Goal: Task Accomplishment & Management: Manage account settings

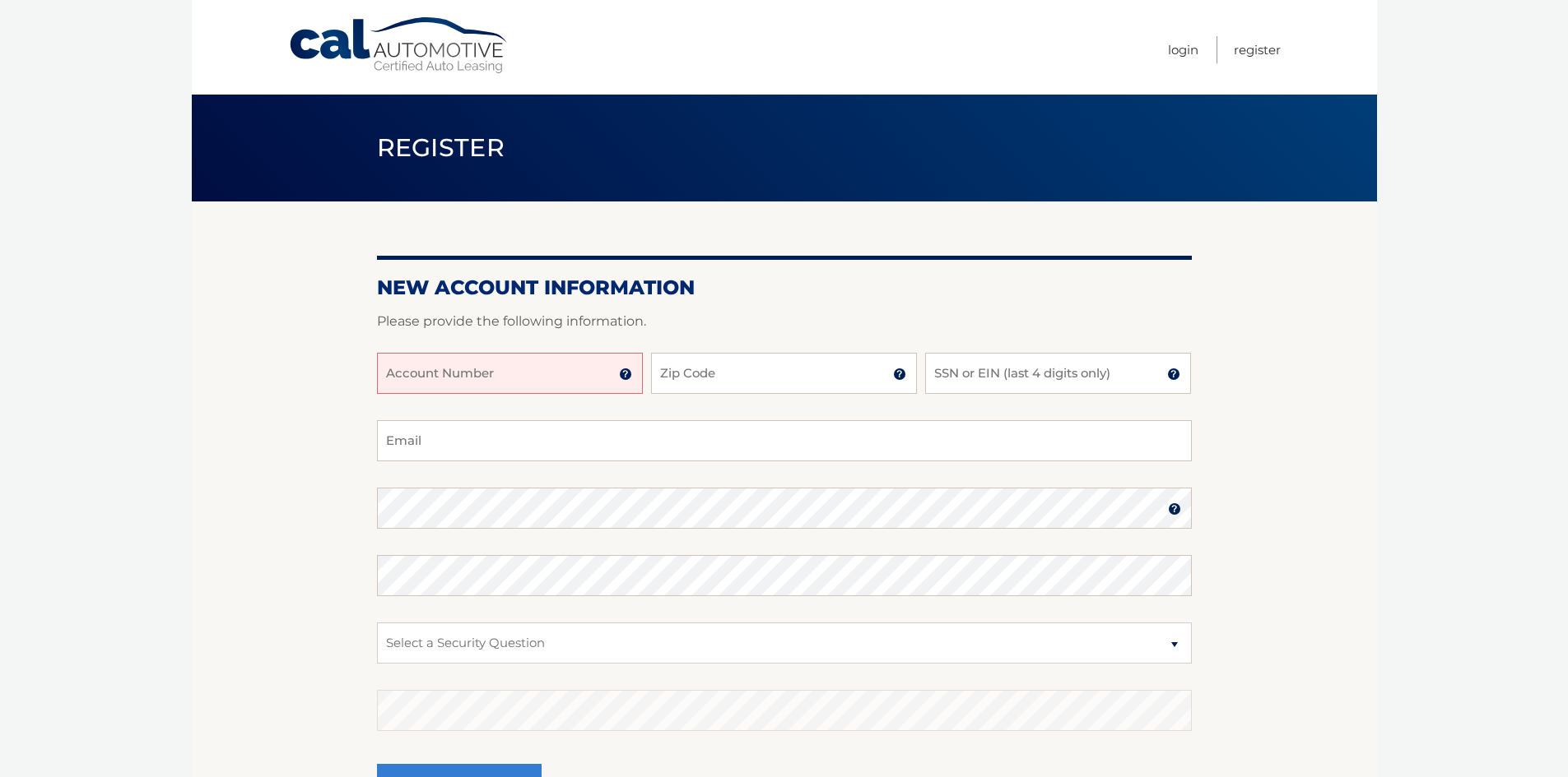
click at [544, 375] on input "Account Number" at bounding box center [510, 373] width 266 height 41
type input "44456000730"
click at [709, 368] on input "Zip Code" at bounding box center [784, 373] width 266 height 41
type input "08816"
click at [946, 379] on input "SSN or EIN (last 4 digits only)" at bounding box center [1058, 373] width 266 height 41
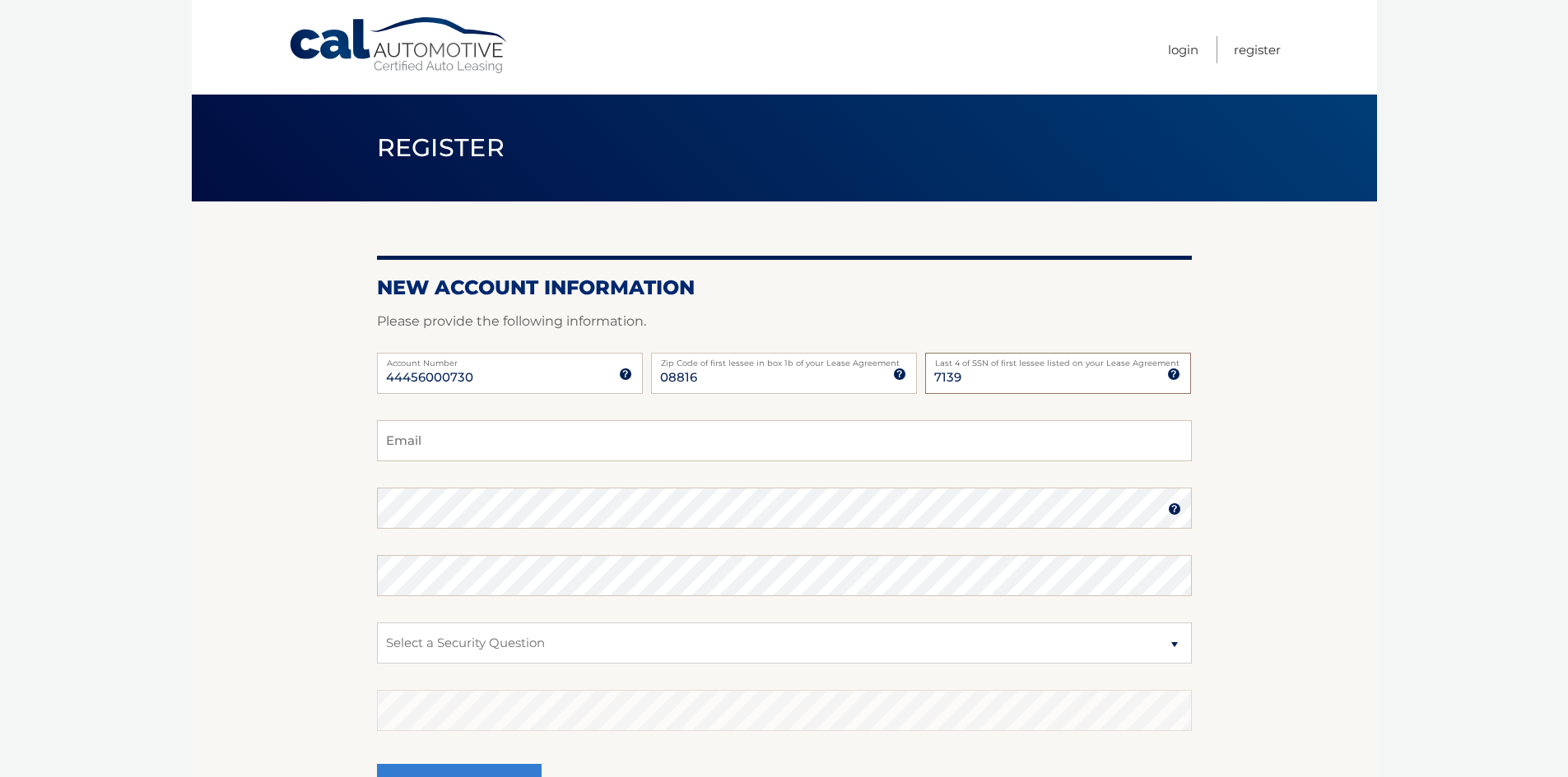
type input "7139"
click at [1379, 466] on body "Cal Automotive Menu Login Register Register" at bounding box center [784, 388] width 1568 height 777
click at [427, 438] on input "Email" at bounding box center [784, 440] width 815 height 41
type input "dan@davisrealtors.net"
click at [306, 630] on section "New Account Information Please provide the following information. 44456000730 A…" at bounding box center [784, 522] width 1185 height 643
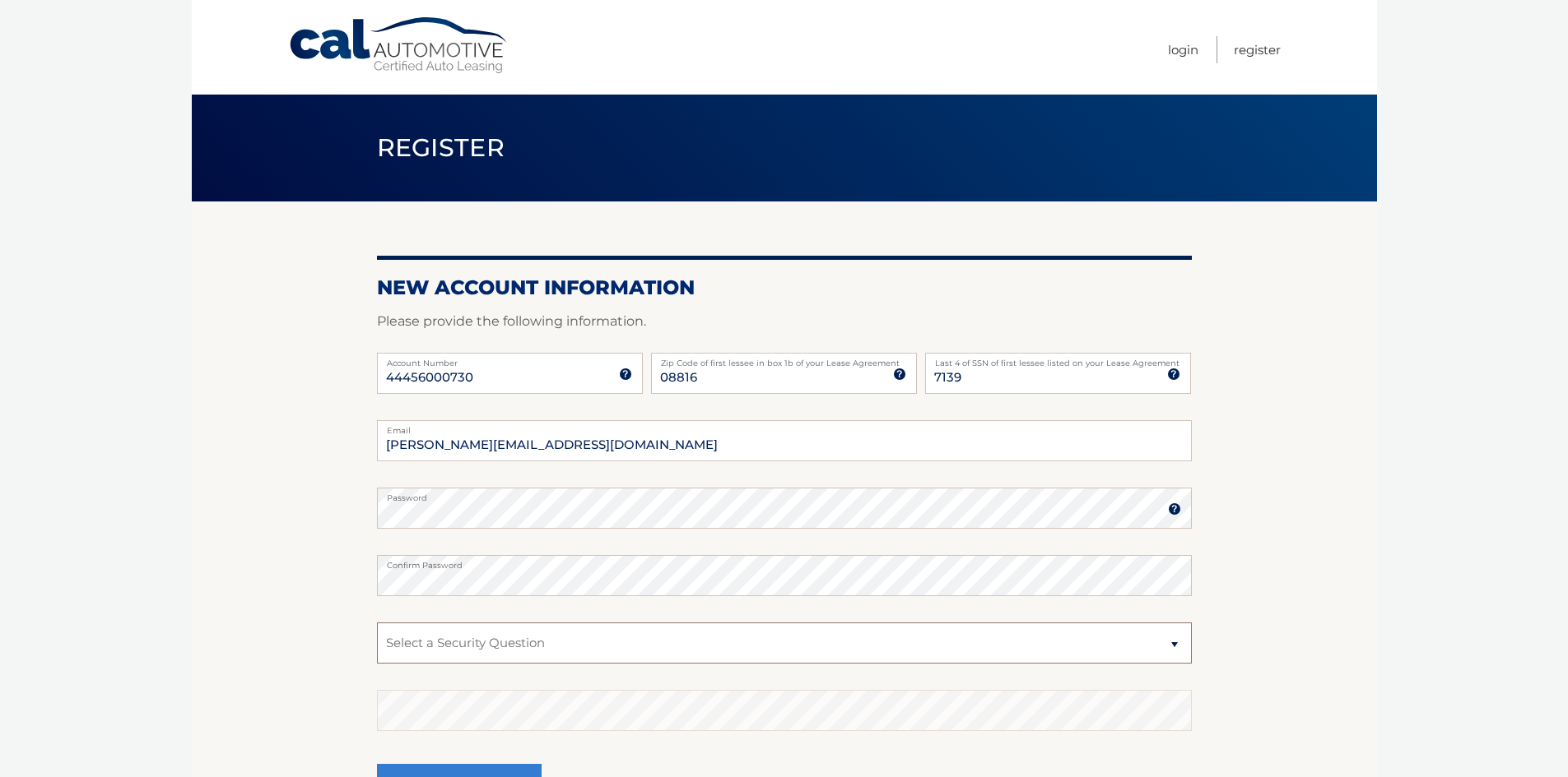
click at [539, 638] on select "Select a Security Question What was the name of your elementary school? What is…" at bounding box center [784, 643] width 815 height 41
select select "3"
click at [377, 623] on select "Select a Security Question What was the name of your elementary school? What is…" at bounding box center [784, 643] width 815 height 41
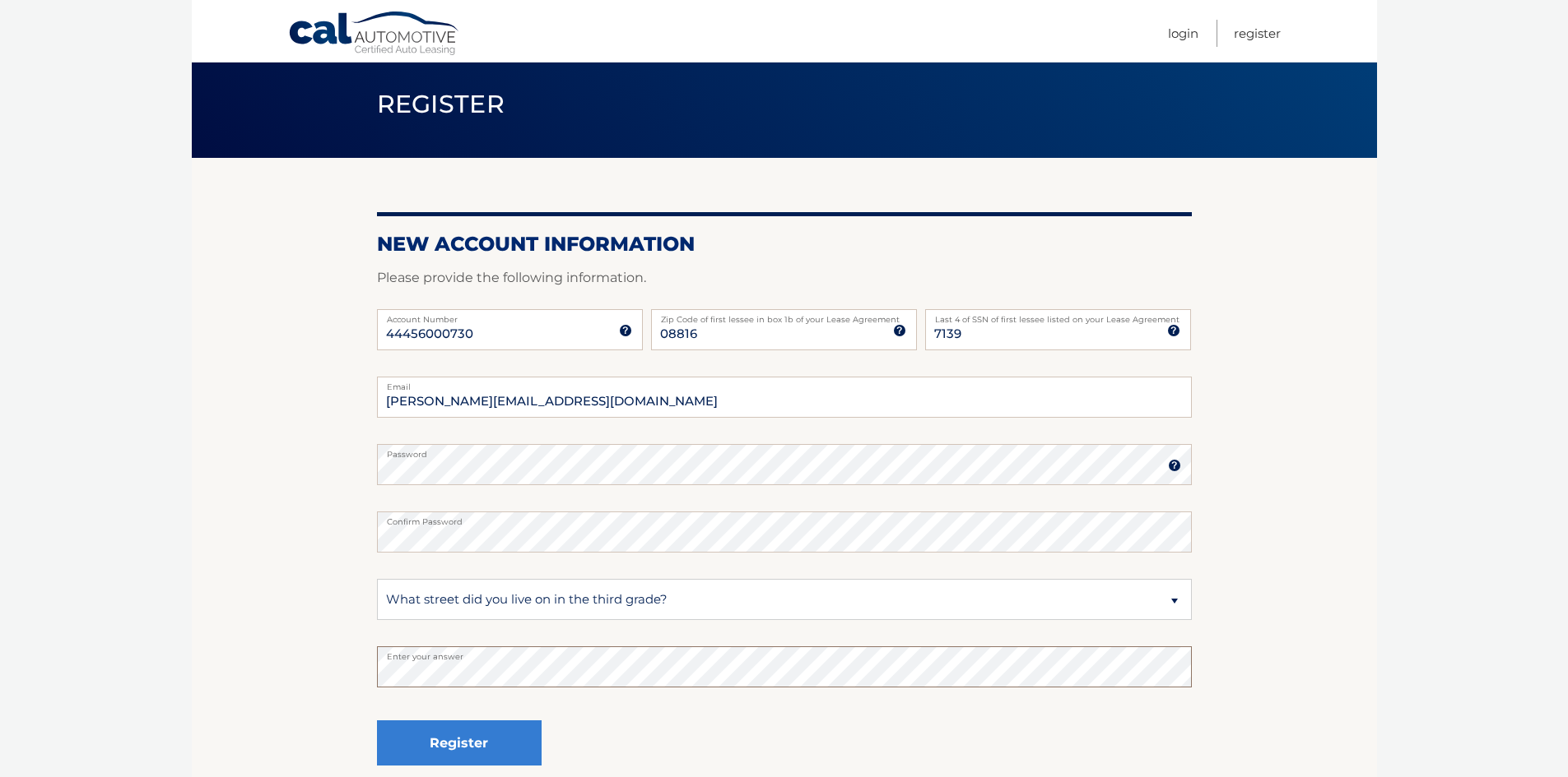
scroll to position [192, 0]
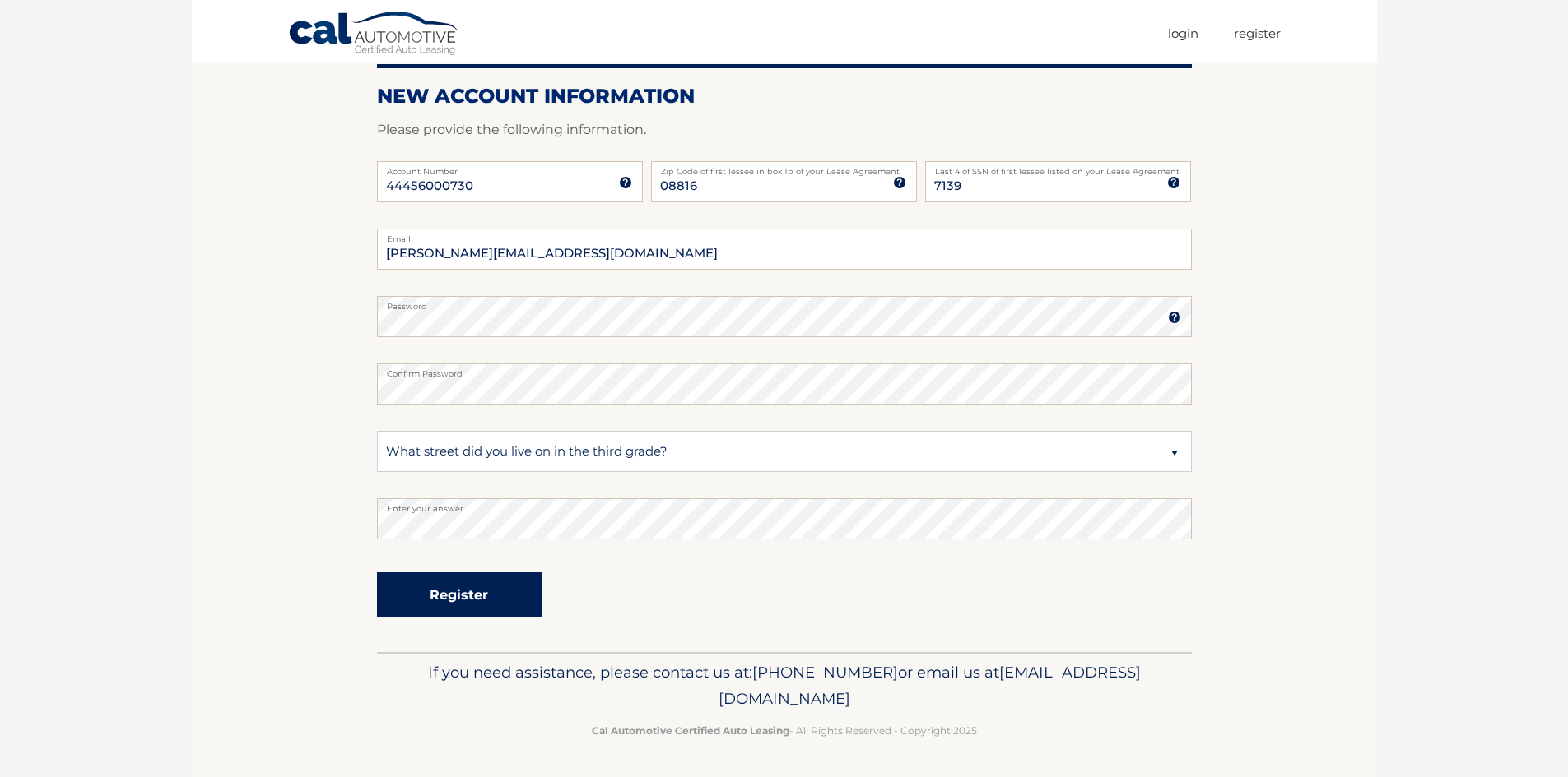
click at [459, 598] on button "Register" at bounding box center [459, 596] width 165 height 45
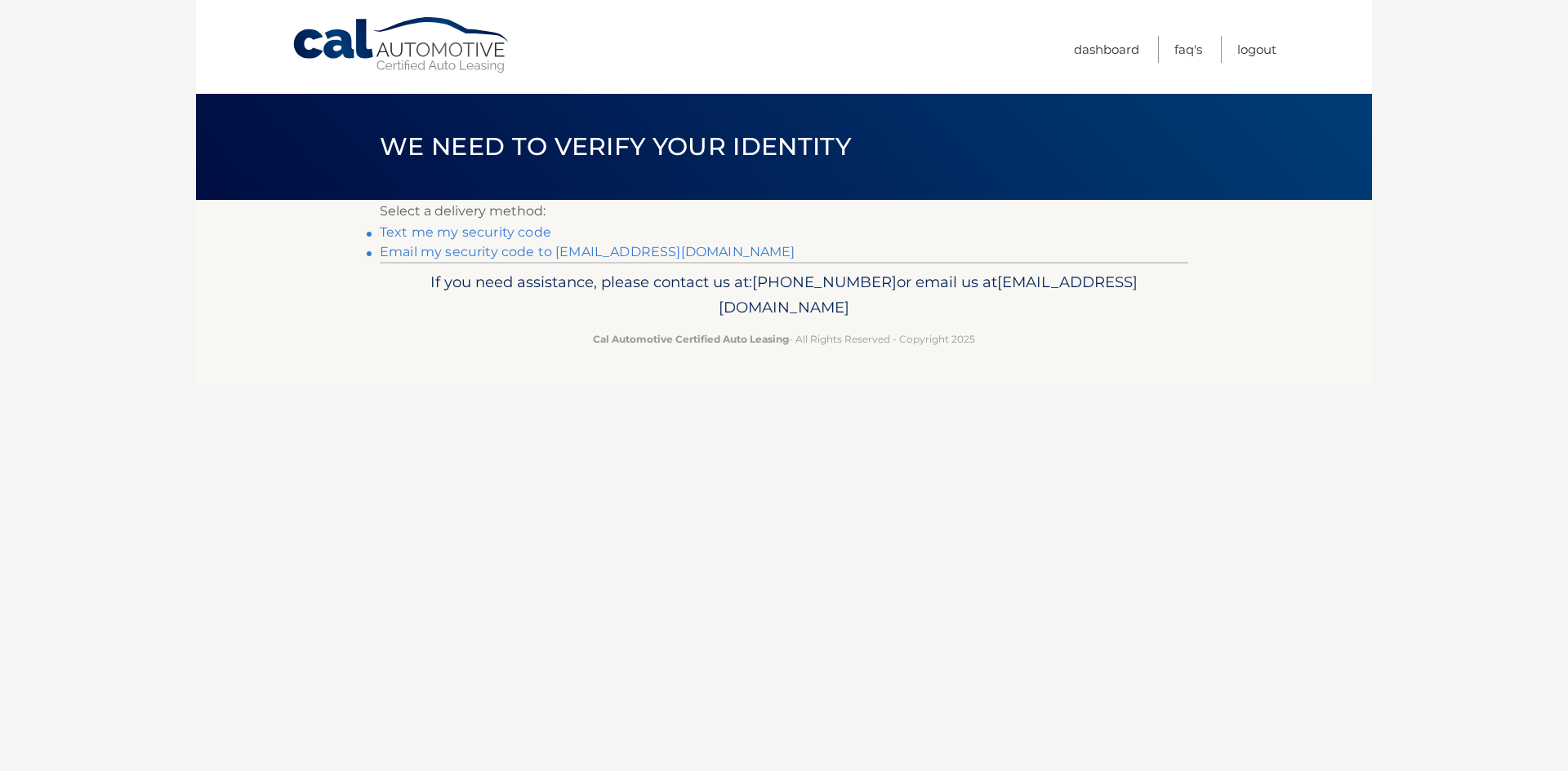
click at [452, 234] on link "Text me my security code" at bounding box center [466, 232] width 171 height 16
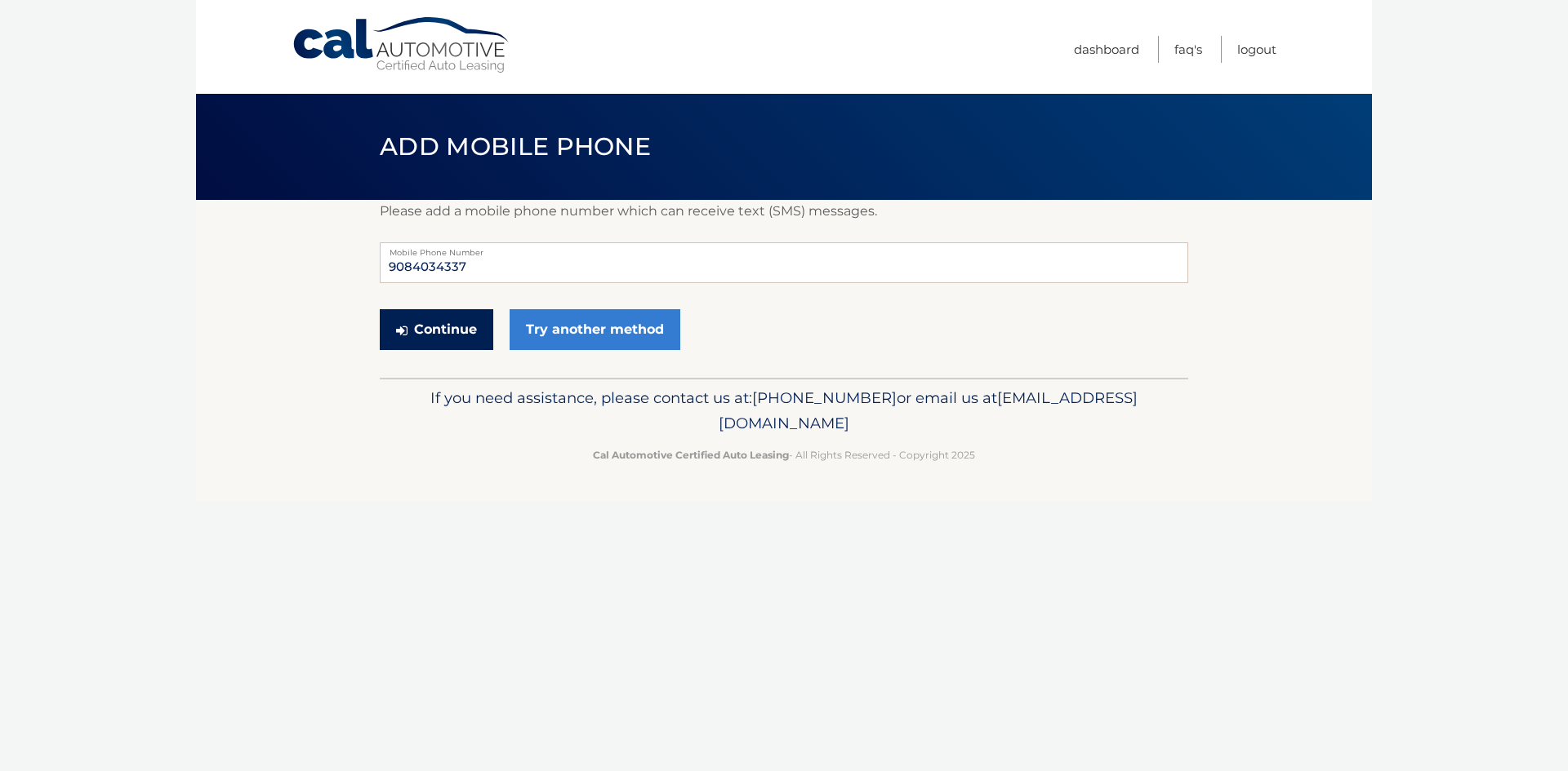
click at [448, 326] on button "Continue" at bounding box center [436, 330] width 113 height 41
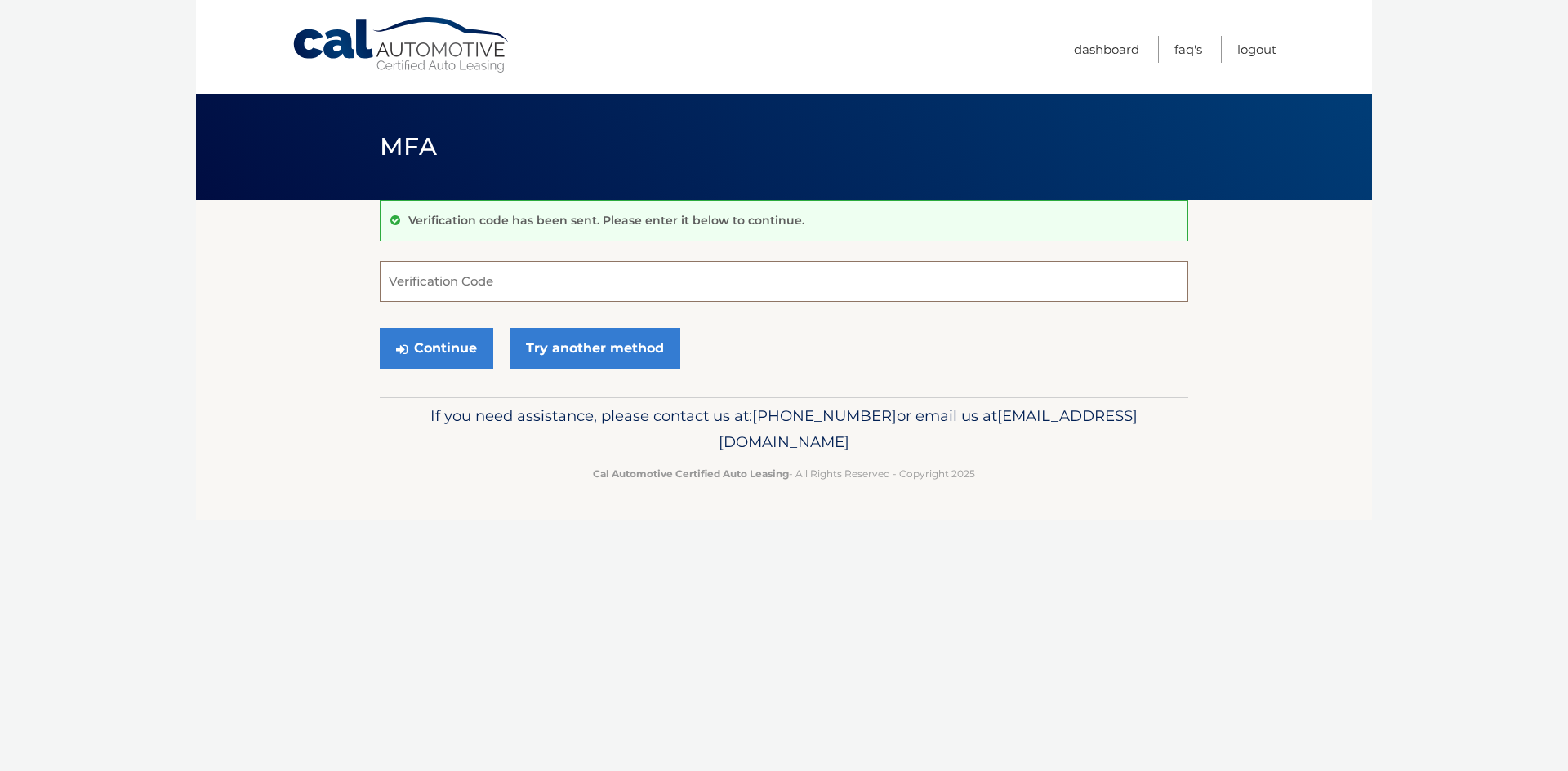
click at [471, 284] on input "Verification Code" at bounding box center [784, 281] width 809 height 41
type input "657136"
click at [422, 353] on button "Continue" at bounding box center [436, 348] width 113 height 41
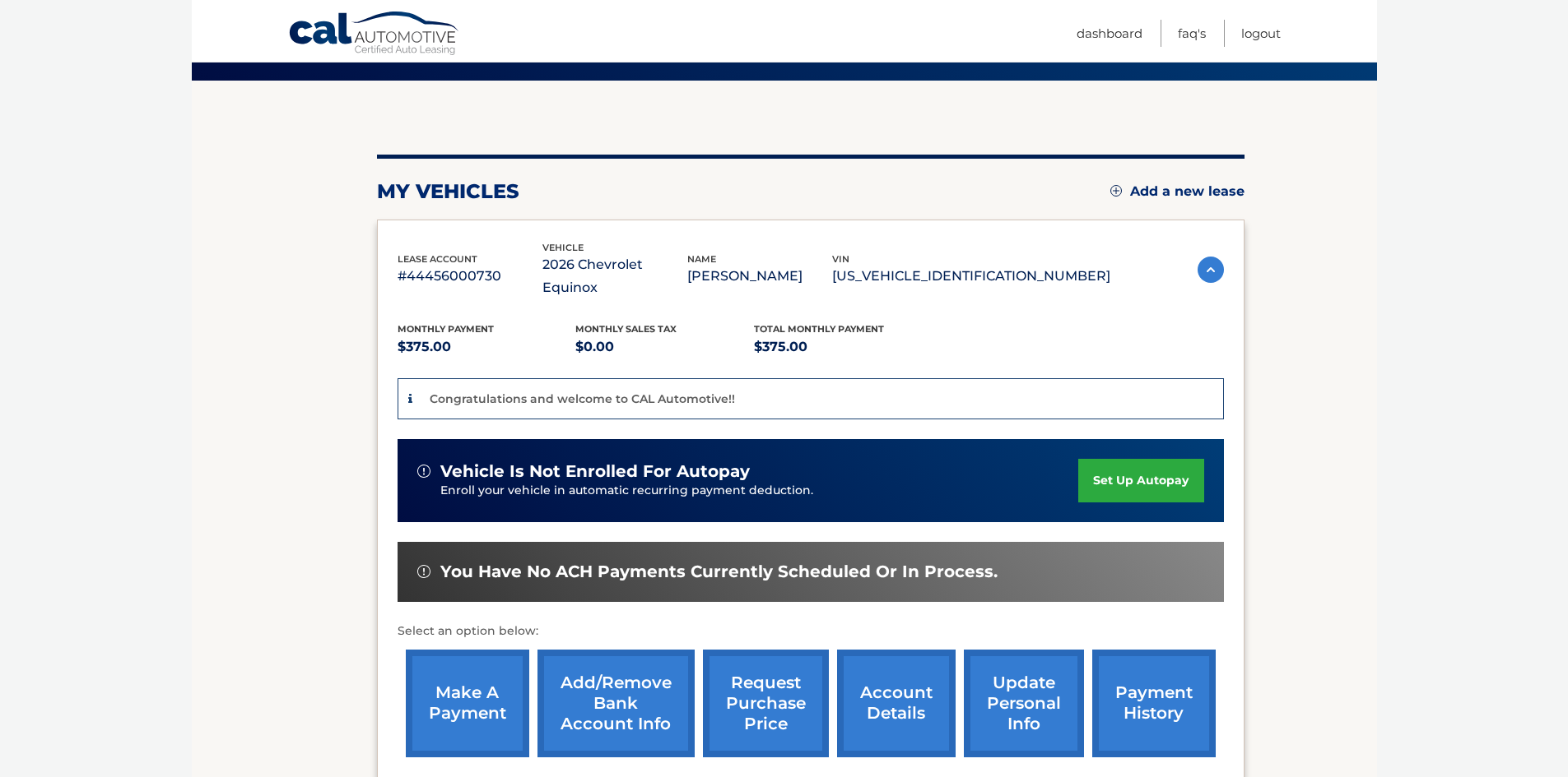
scroll to position [165, 0]
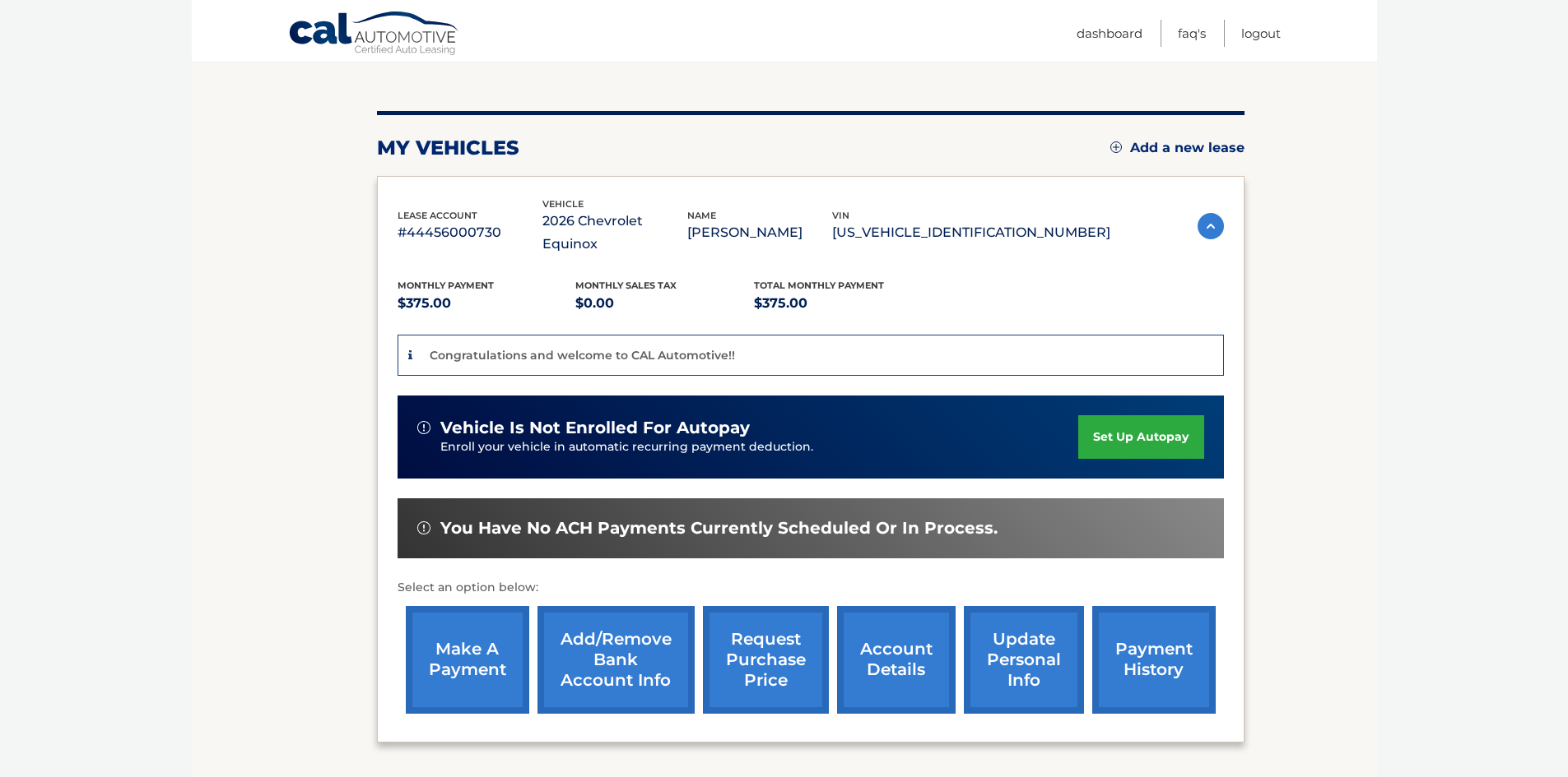
click at [1126, 415] on link "set up autopay" at bounding box center [1140, 437] width 125 height 44
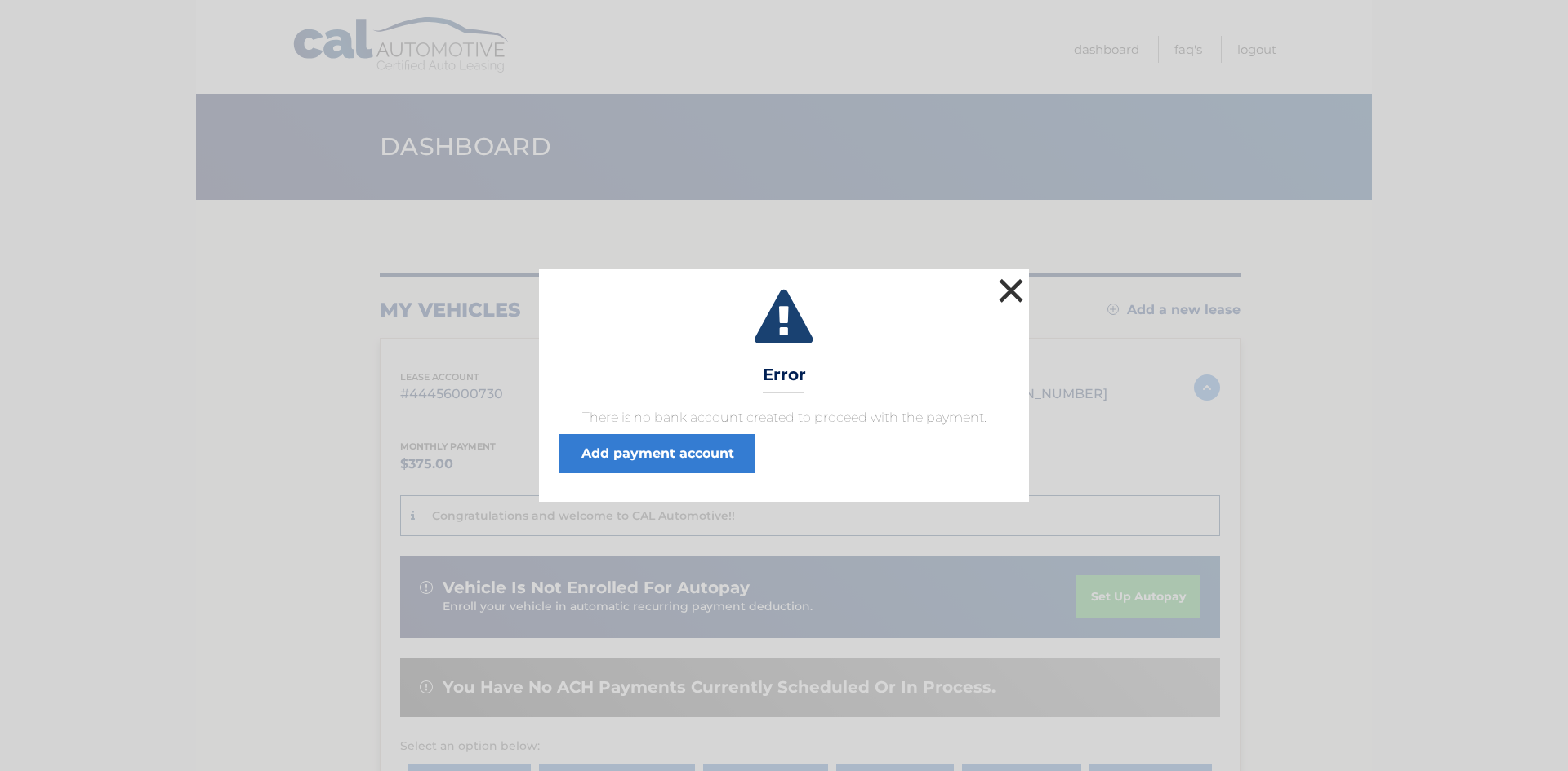
click at [1010, 294] on button "×" at bounding box center [1011, 291] width 33 height 33
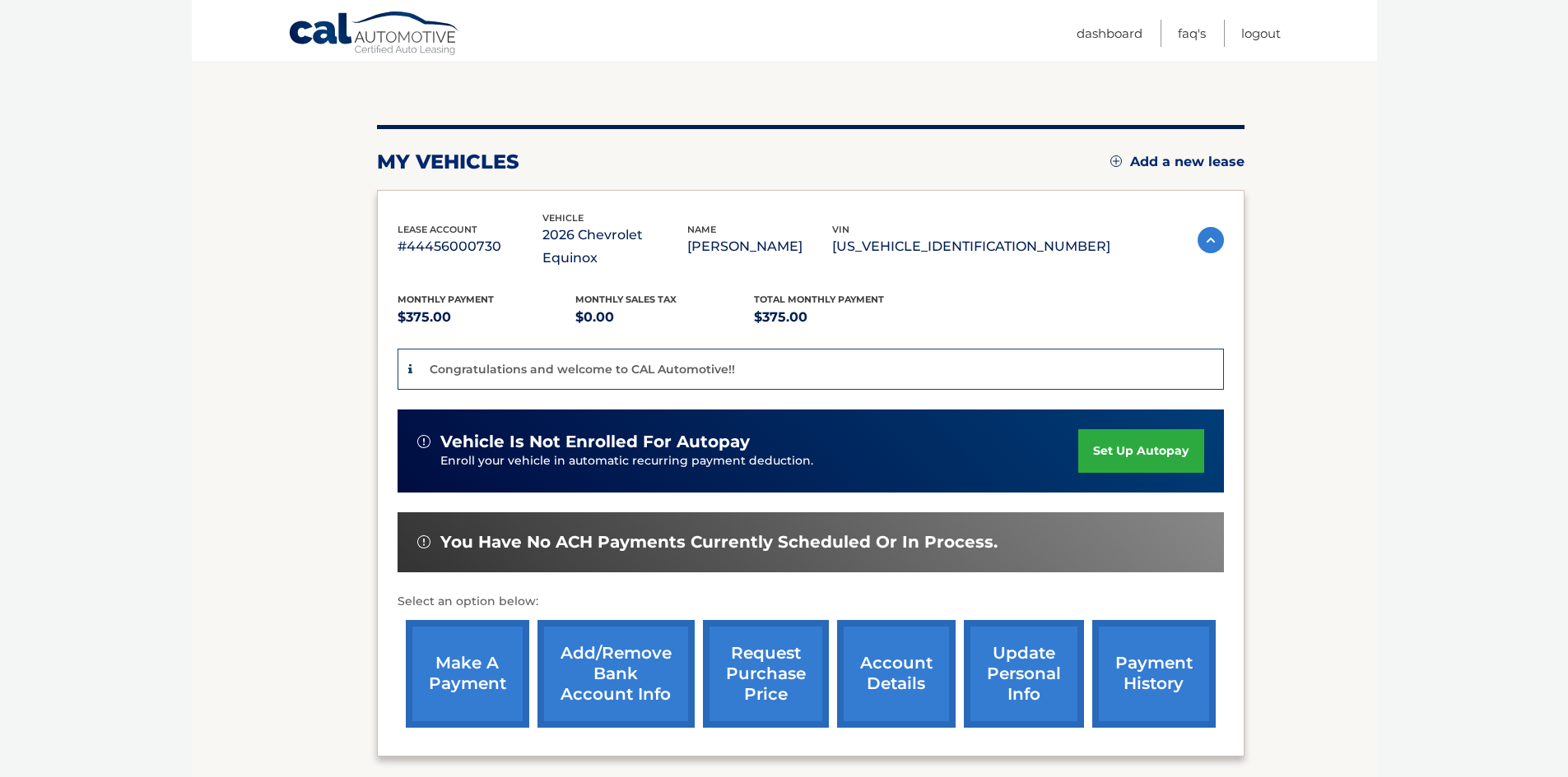
scroll to position [165, 0]
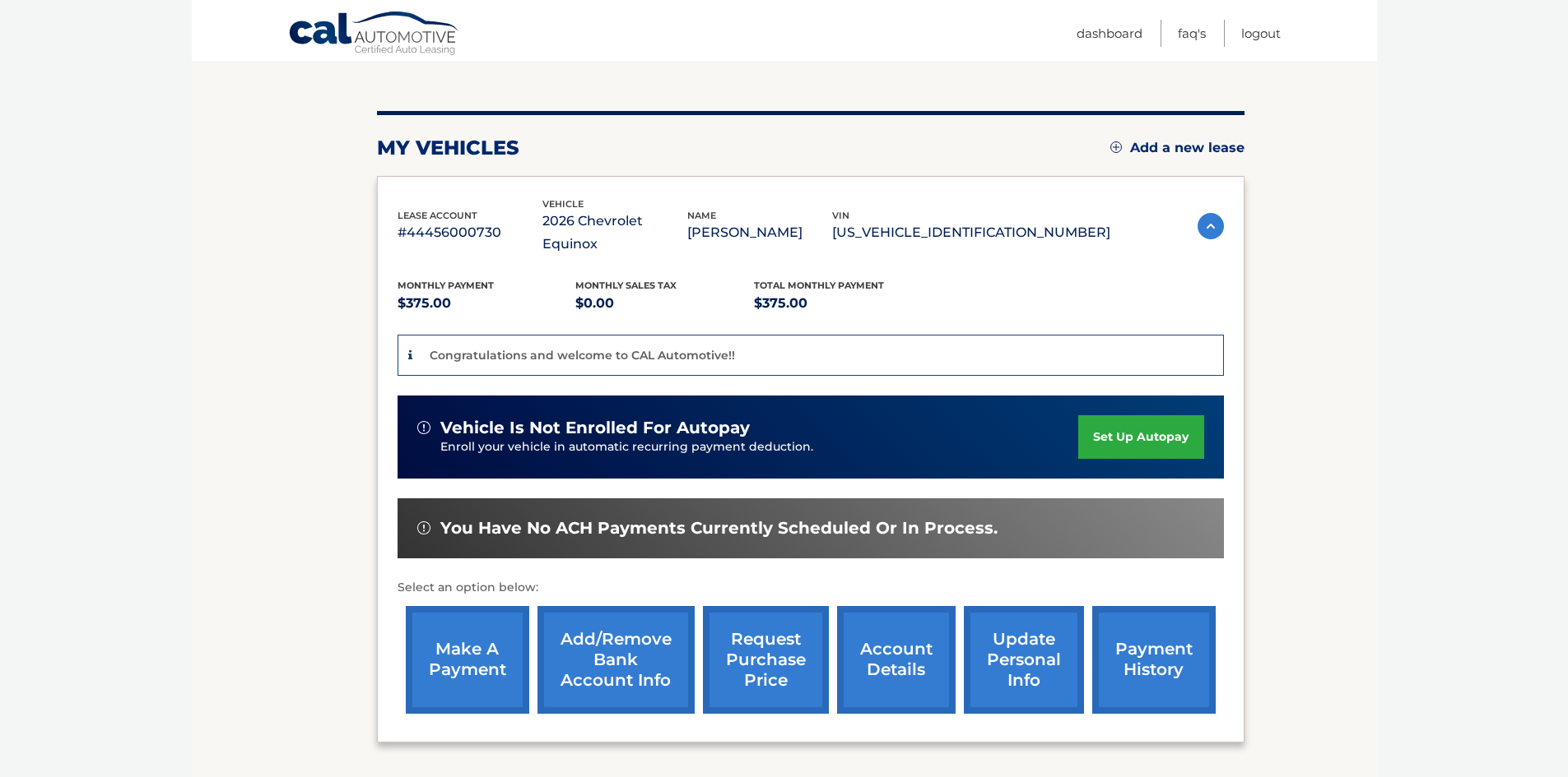
click at [1130, 415] on link "set up autopay" at bounding box center [1140, 437] width 125 height 44
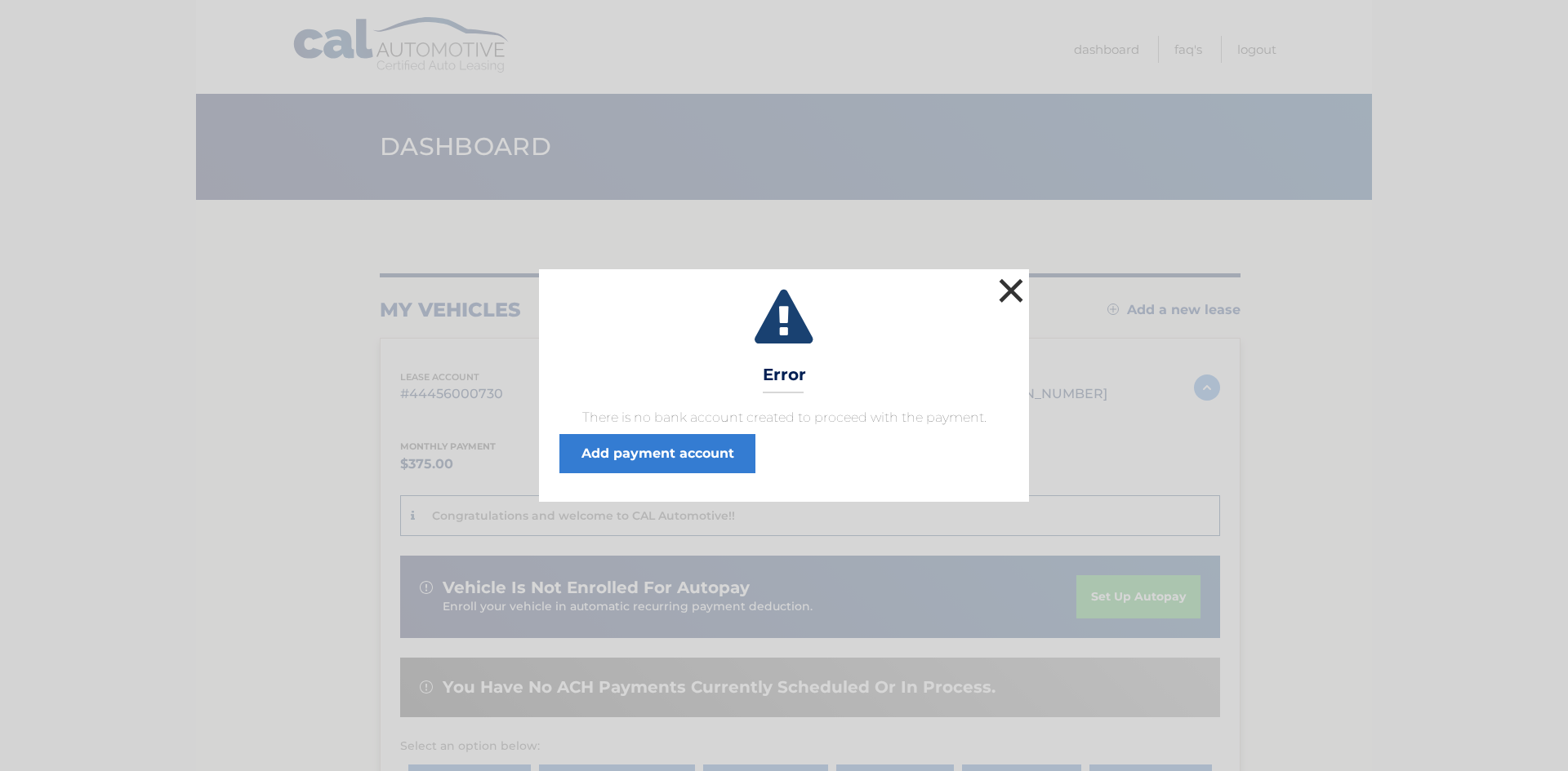
click at [1015, 288] on button "×" at bounding box center [1011, 291] width 33 height 33
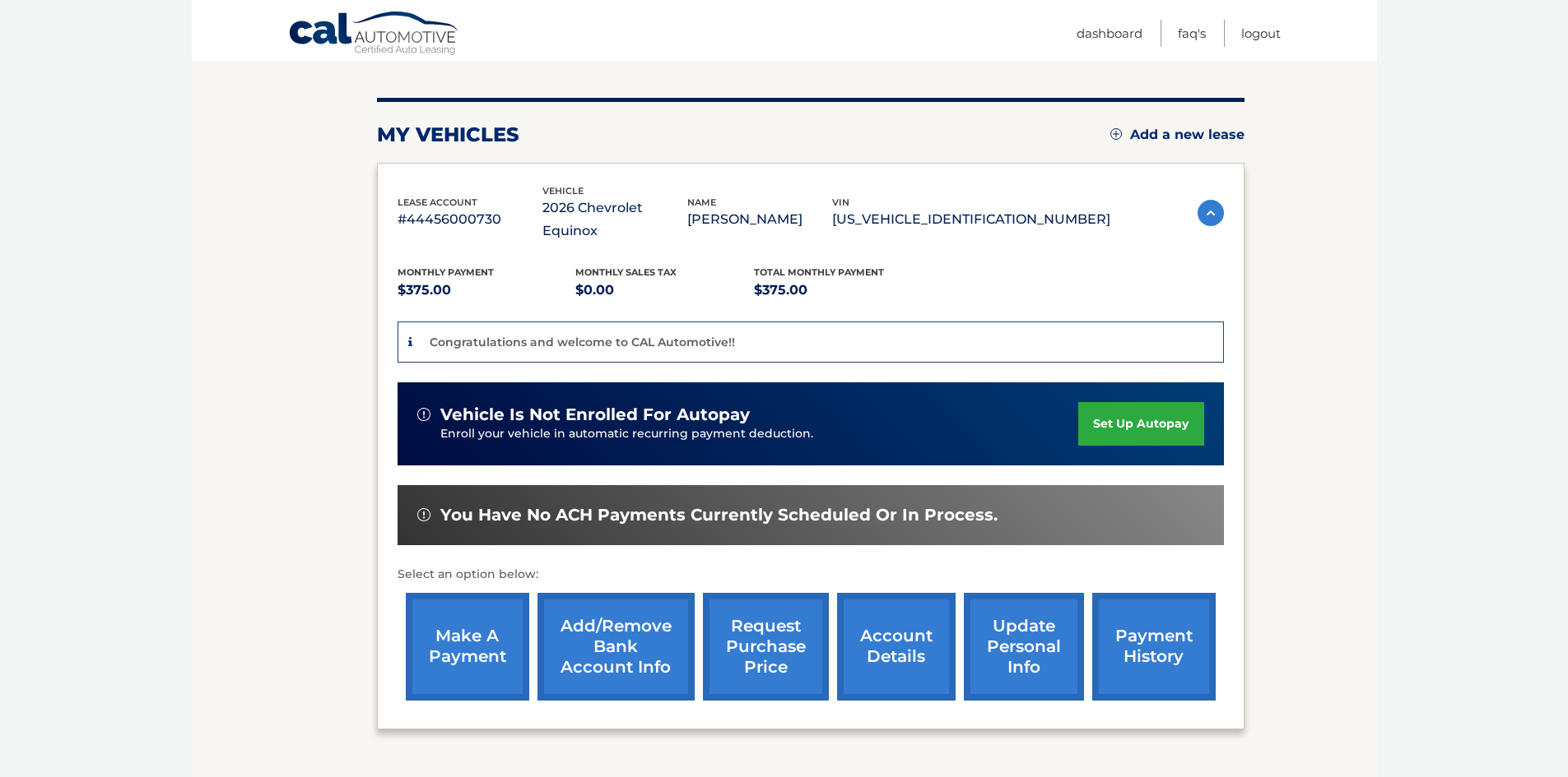
scroll to position [247, 0]
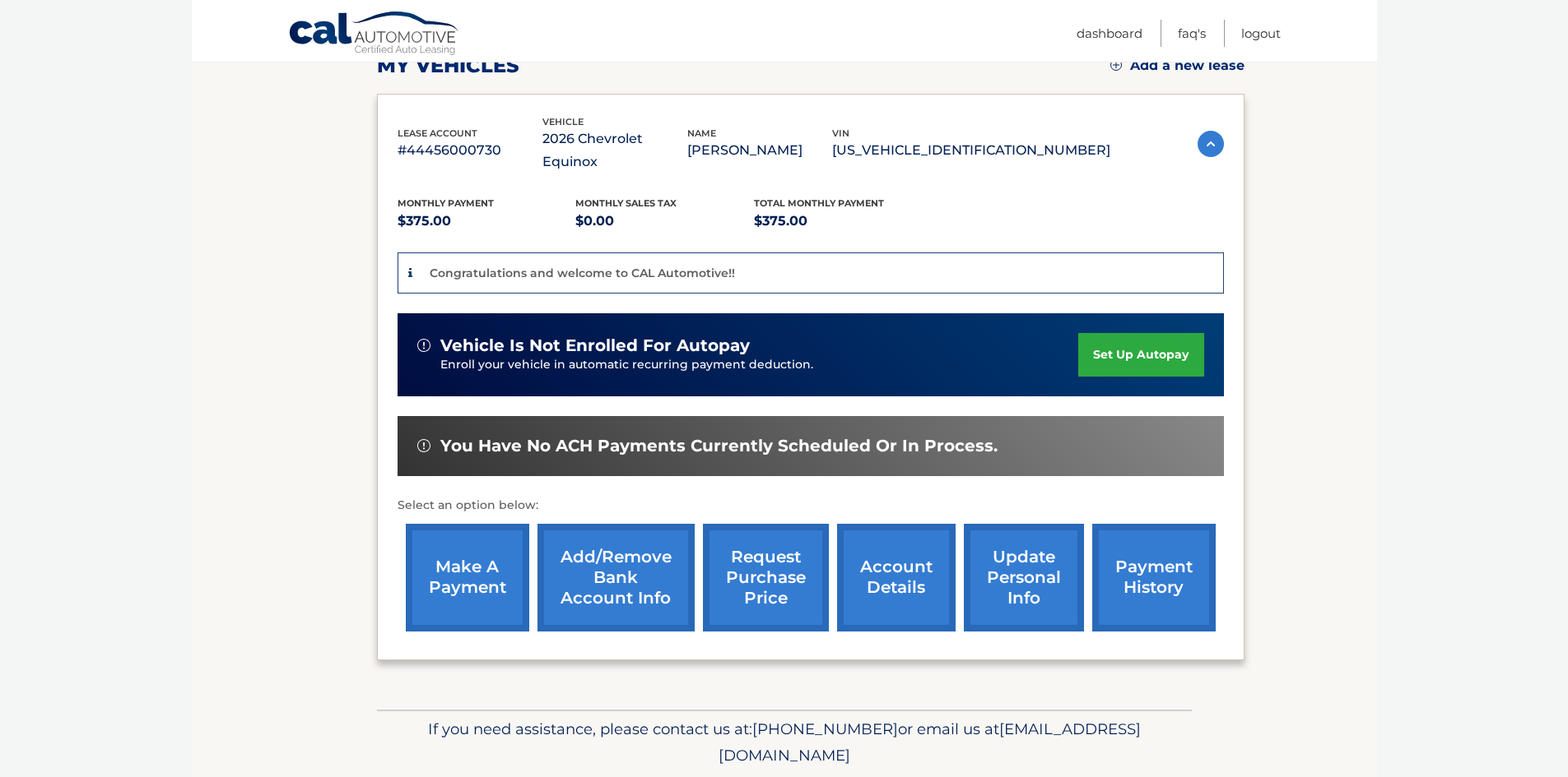
click at [442, 336] on span "vehicle is not enrolled for autopay" at bounding box center [595, 346] width 310 height 21
click at [642, 266] on p "Congratulations and welcome to CAL Automotive!!" at bounding box center [582, 273] width 305 height 15
click at [469, 555] on link "make a payment" at bounding box center [468, 578] width 124 height 108
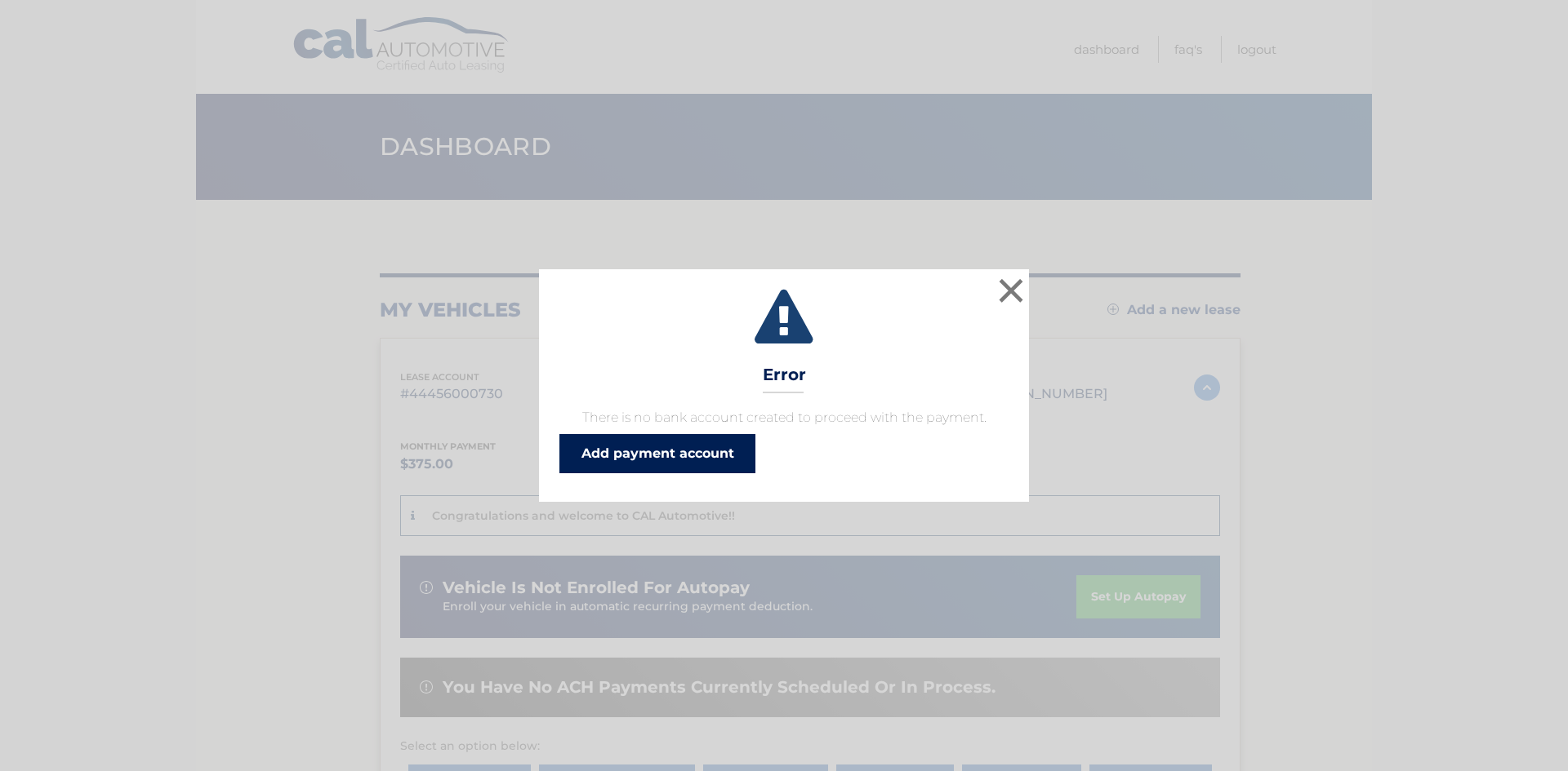
click at [652, 453] on link "Add payment account" at bounding box center [657, 453] width 196 height 39
click at [1005, 286] on button "×" at bounding box center [1011, 291] width 33 height 33
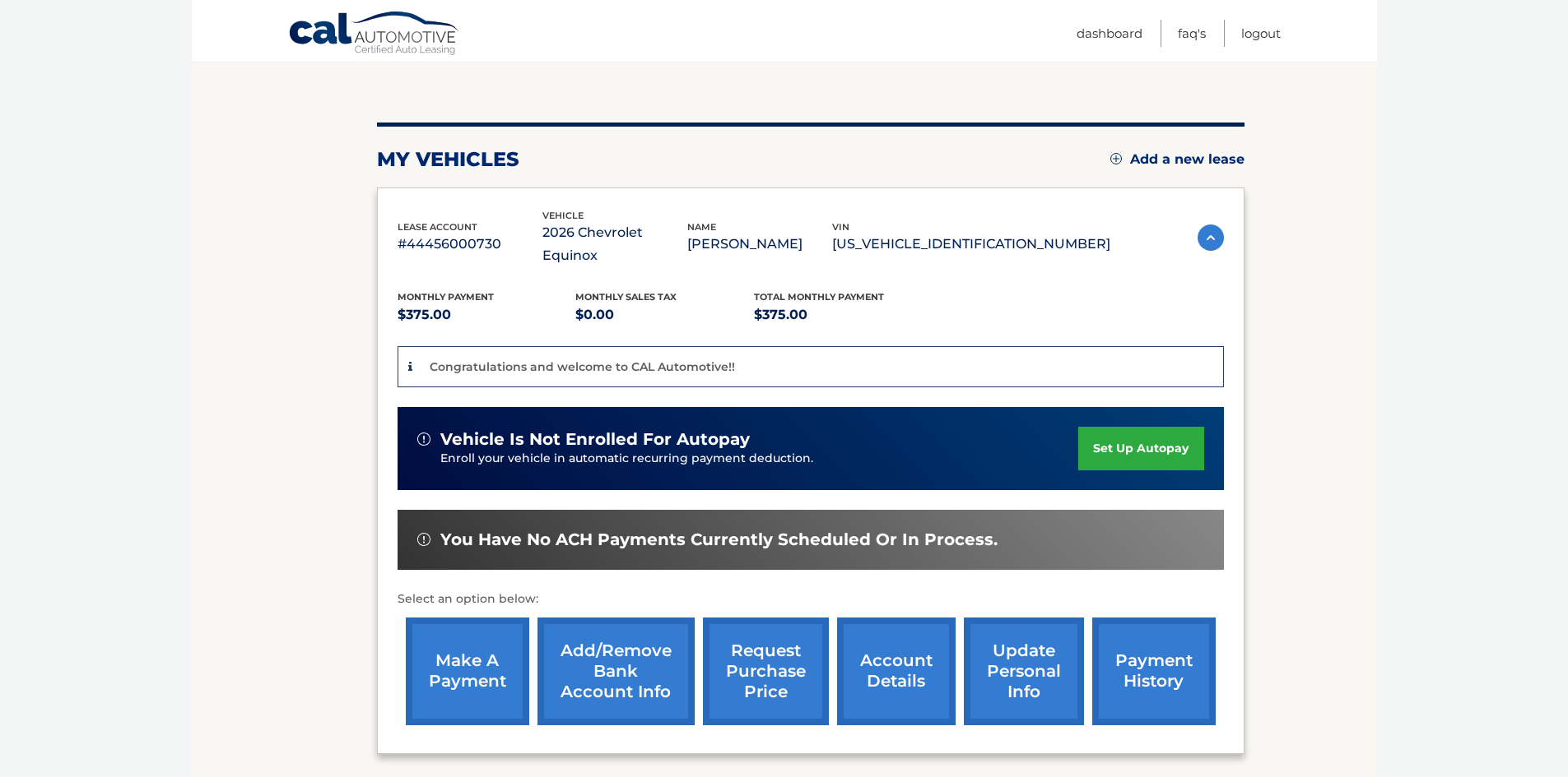
scroll to position [165, 0]
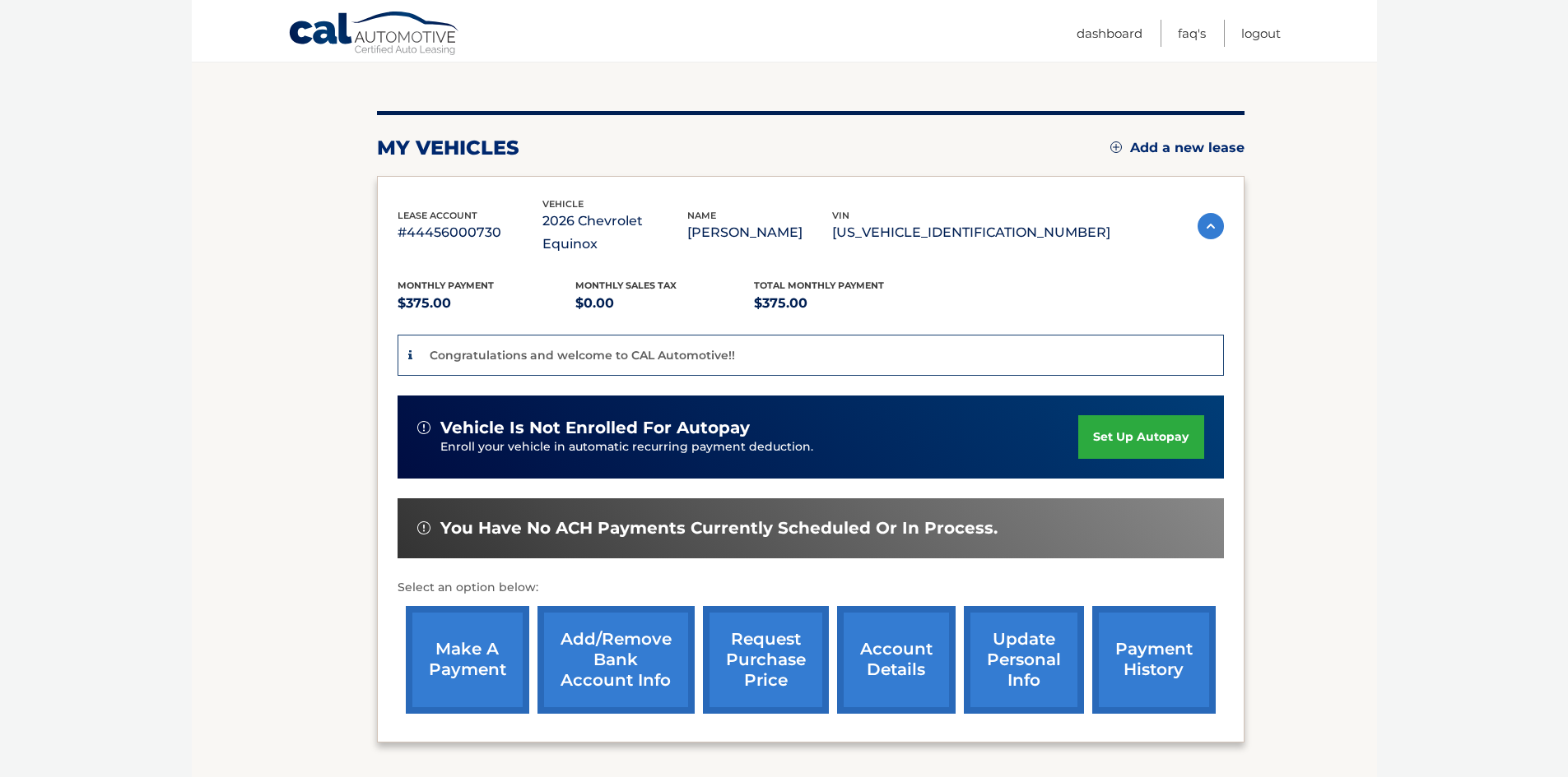
click at [1123, 415] on link "set up autopay" at bounding box center [1140, 437] width 125 height 44
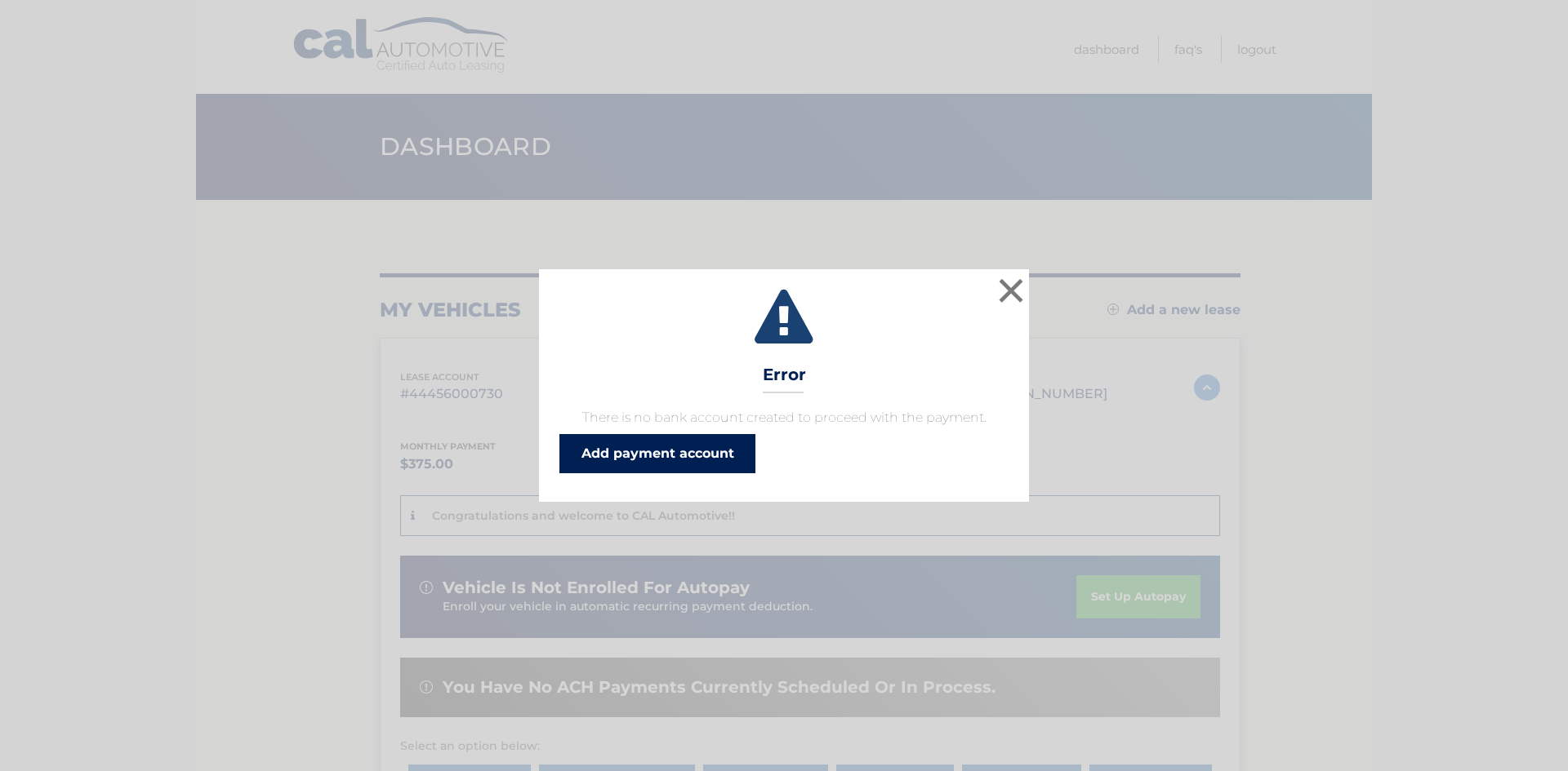
click at [649, 456] on link "Add payment account" at bounding box center [657, 453] width 196 height 39
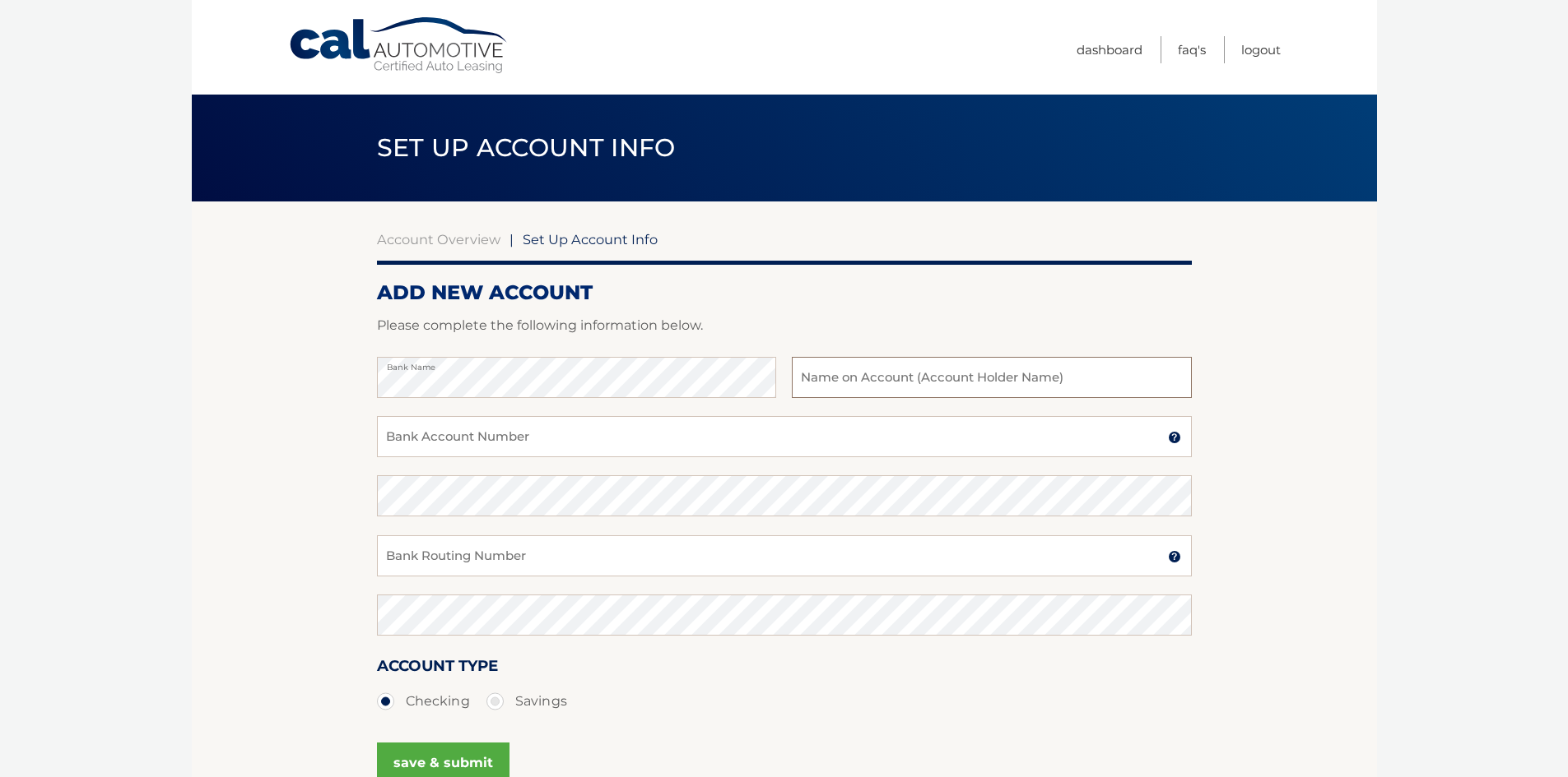
click at [860, 380] on input "text" at bounding box center [991, 377] width 400 height 41
click at [973, 378] on input "[PERSON_NAME]" at bounding box center [991, 377] width 400 height 41
click at [855, 380] on input "Daniel A Razzano" at bounding box center [991, 377] width 400 height 41
click at [900, 376] on input "Daniel Razzano" at bounding box center [991, 377] width 400 height 41
type input "D"
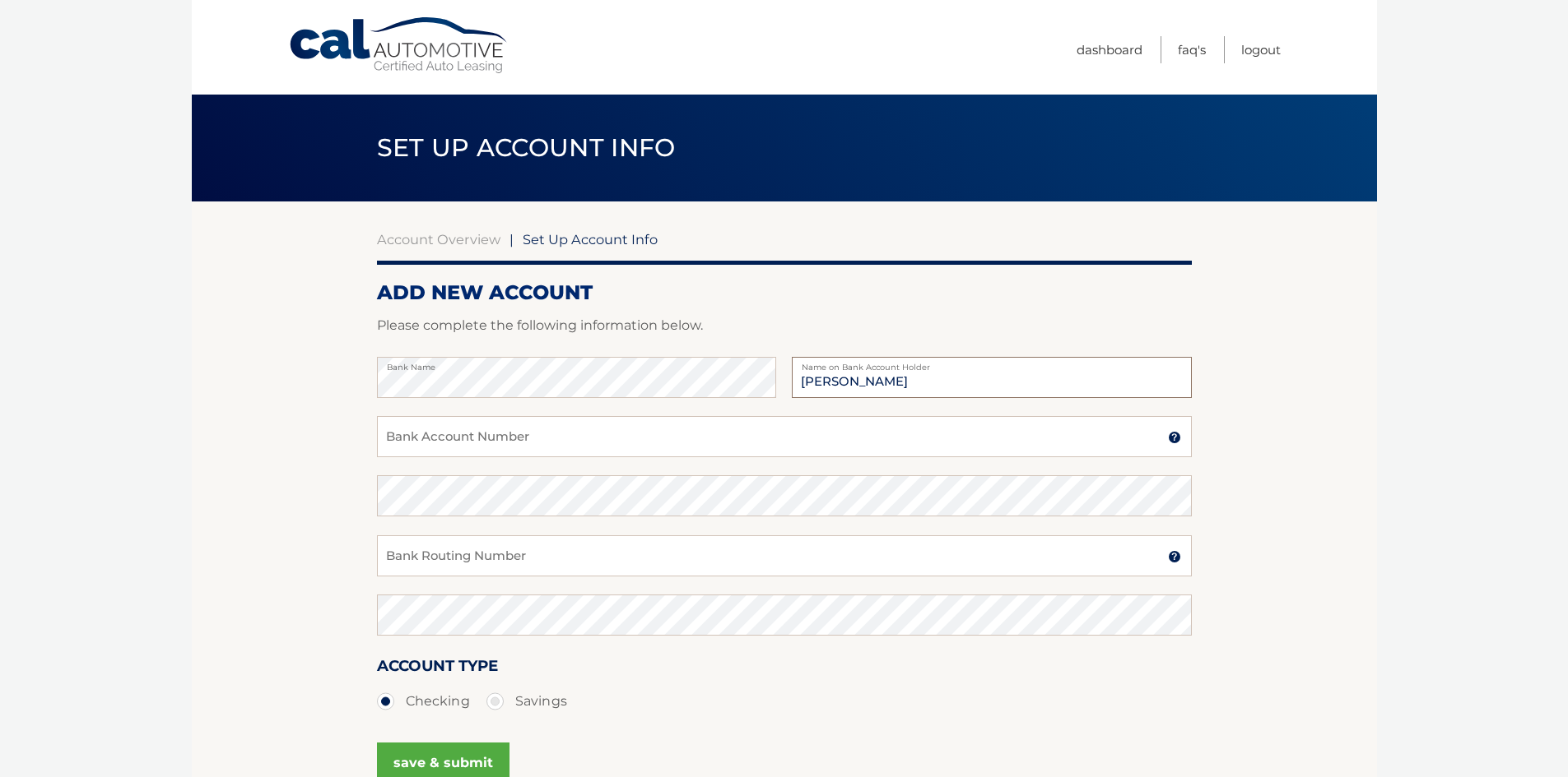
type input "Daniel A Razzano"
click at [469, 440] on input "Bank Account Number" at bounding box center [784, 436] width 815 height 41
type input "5557813192"
click at [415, 562] on input "Bank Routing Number" at bounding box center [784, 555] width 815 height 41
type input "021200025"
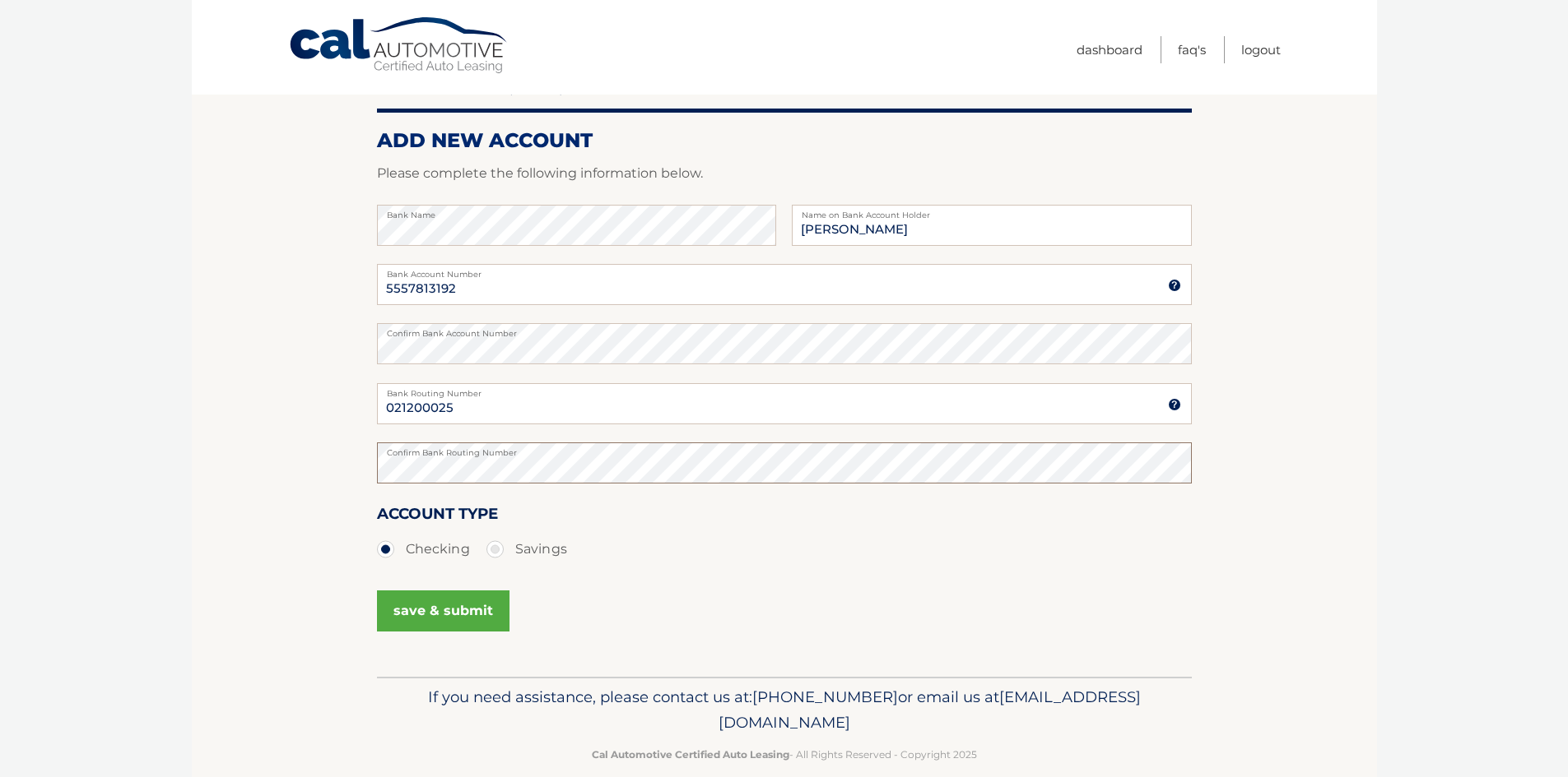
scroll to position [165, 0]
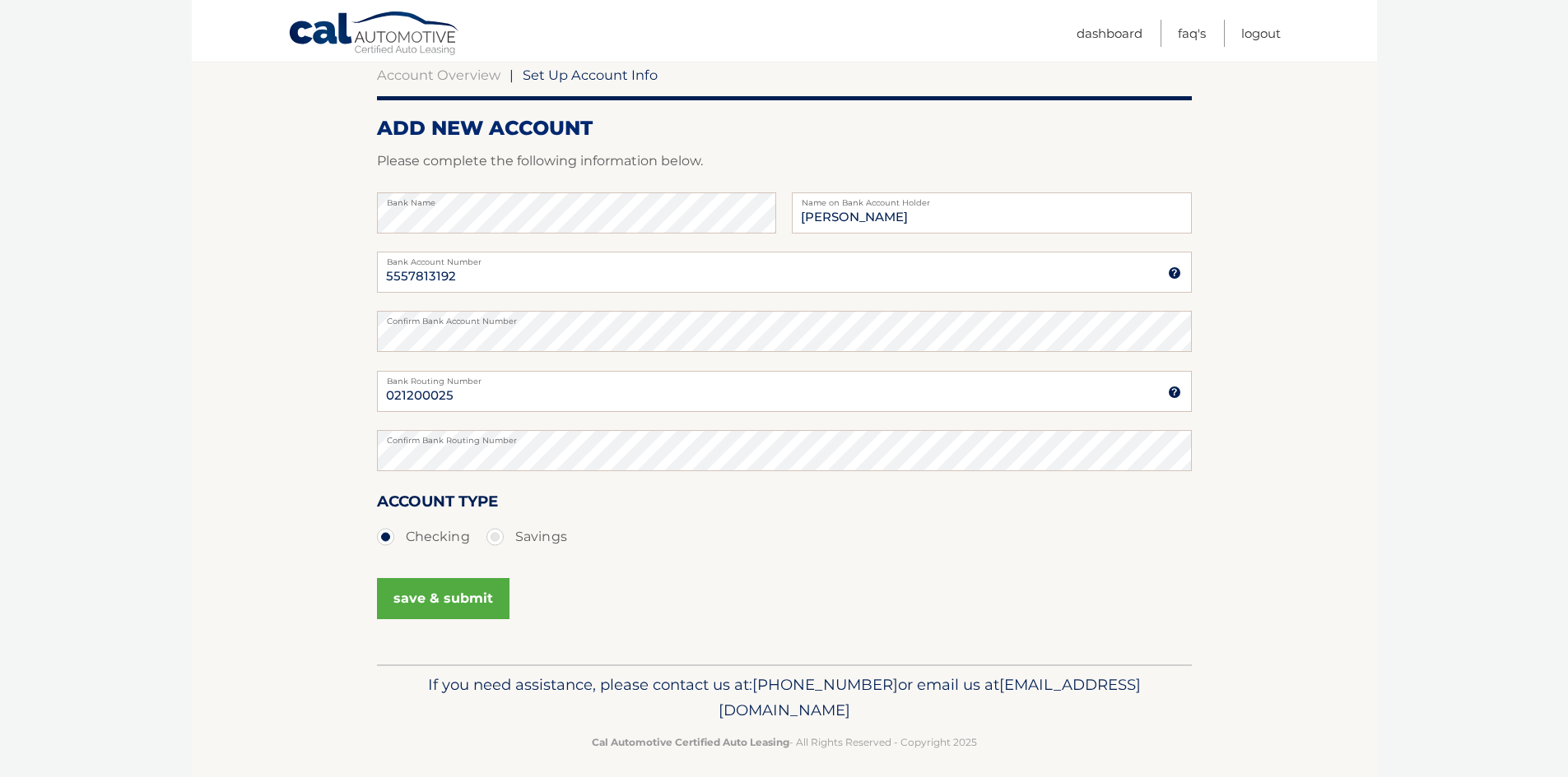
click at [432, 596] on button "save & submit" at bounding box center [443, 598] width 133 height 41
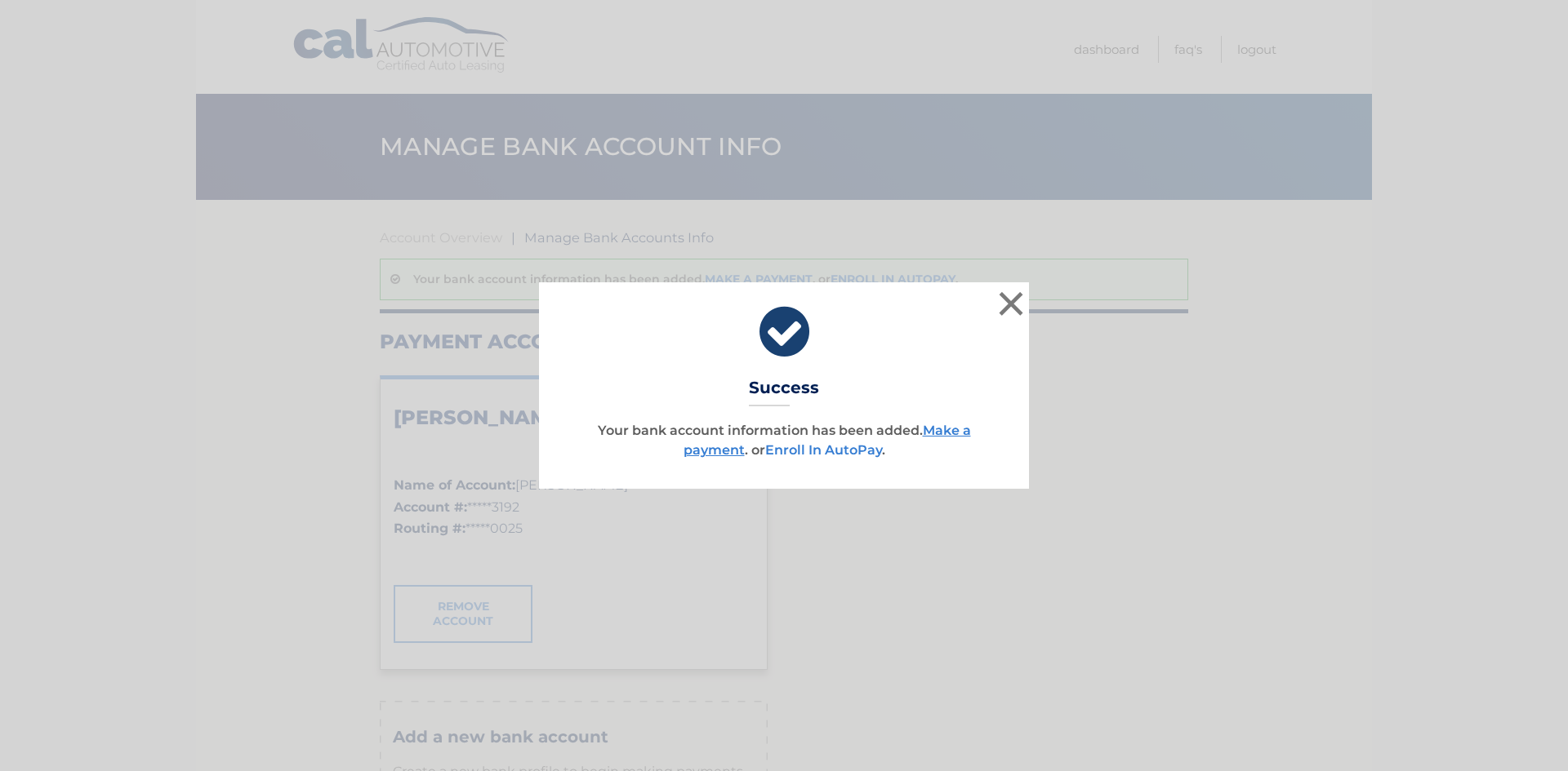
click at [789, 450] on link "Enroll In AutoPay" at bounding box center [823, 450] width 117 height 16
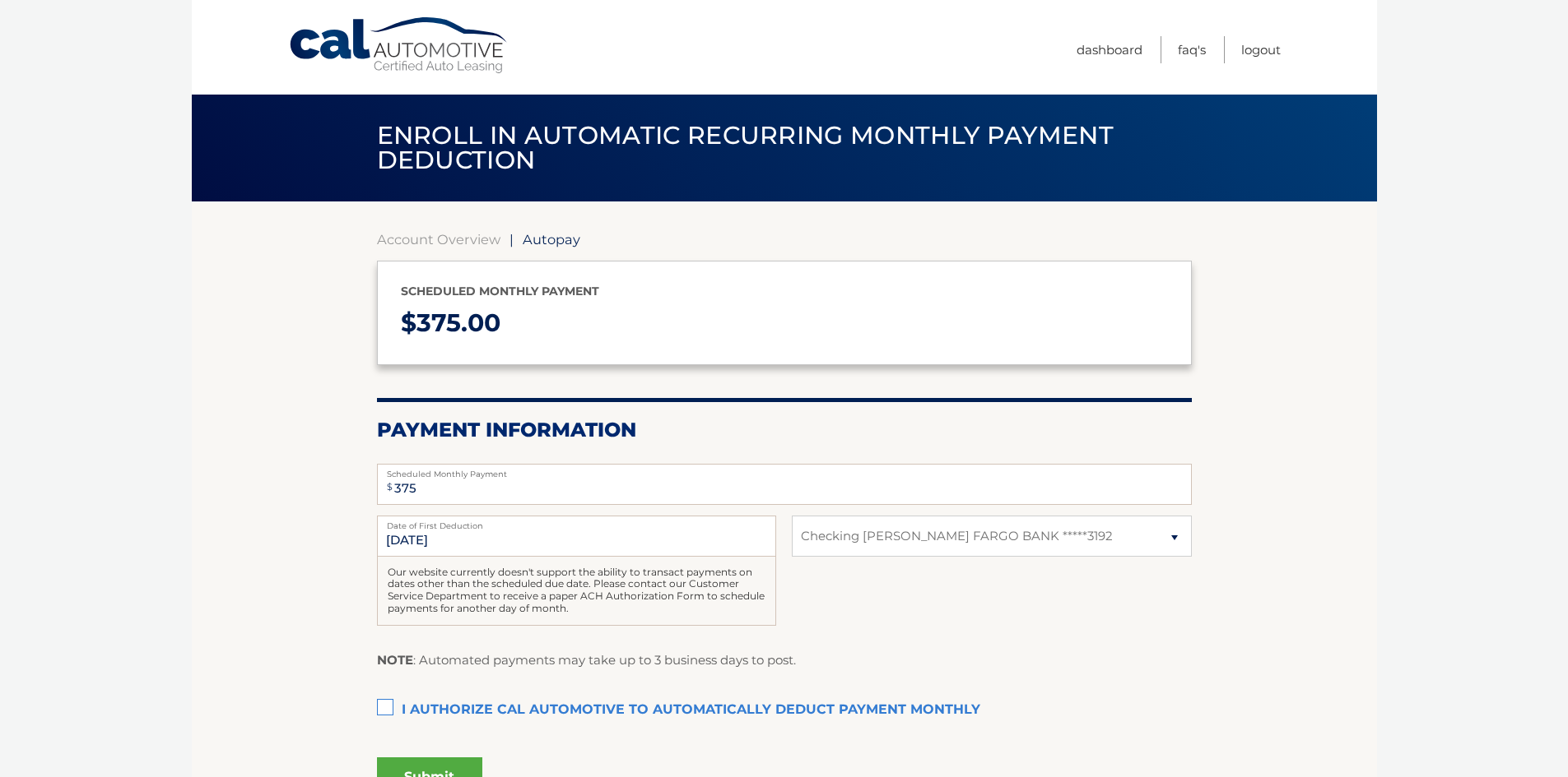
select select "YjY1ZGYwOGQtZDlhNy00MzkzLTk4NDMtNjg0NDNlNzZlYWM1"
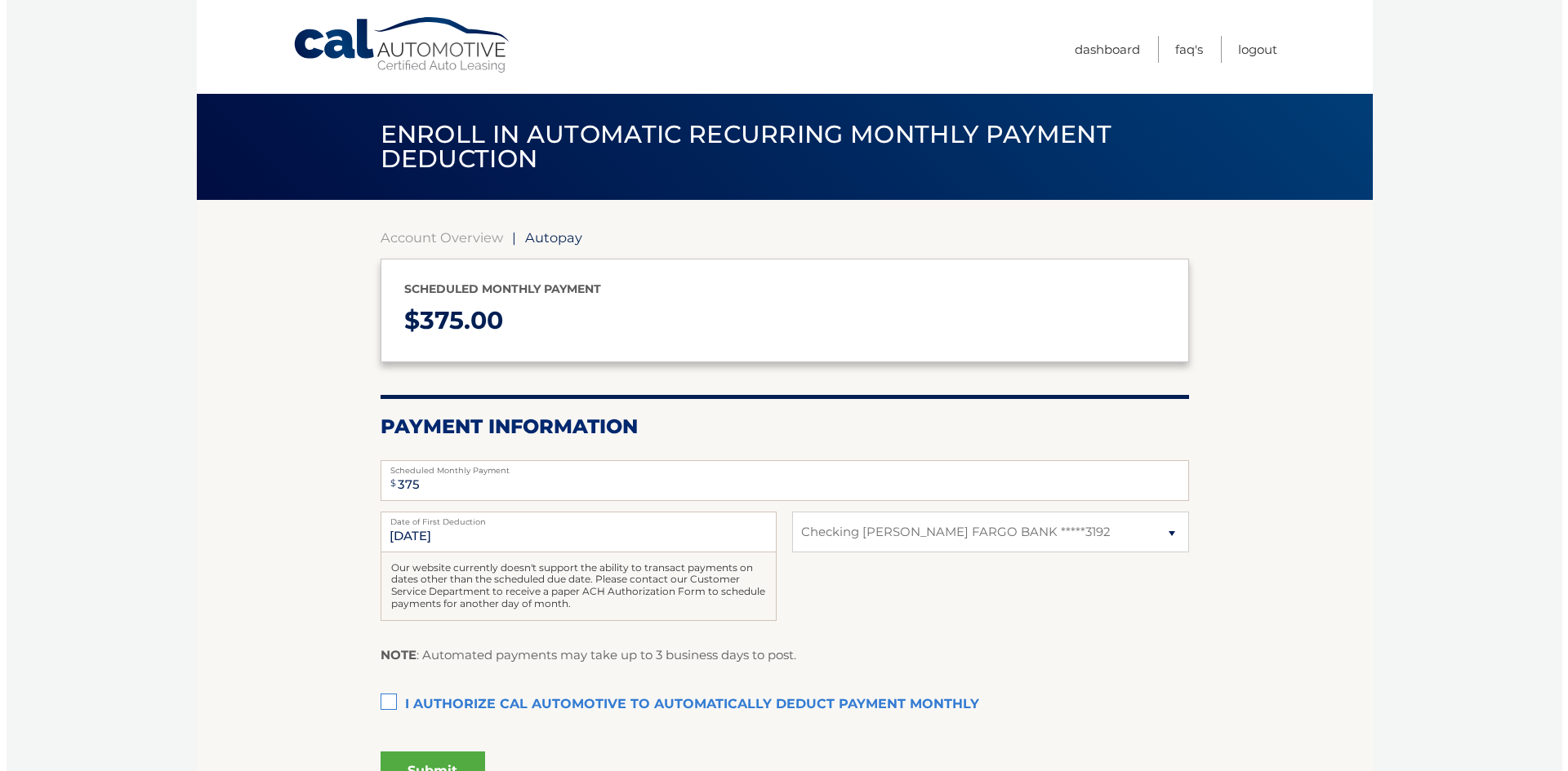
scroll to position [81, 0]
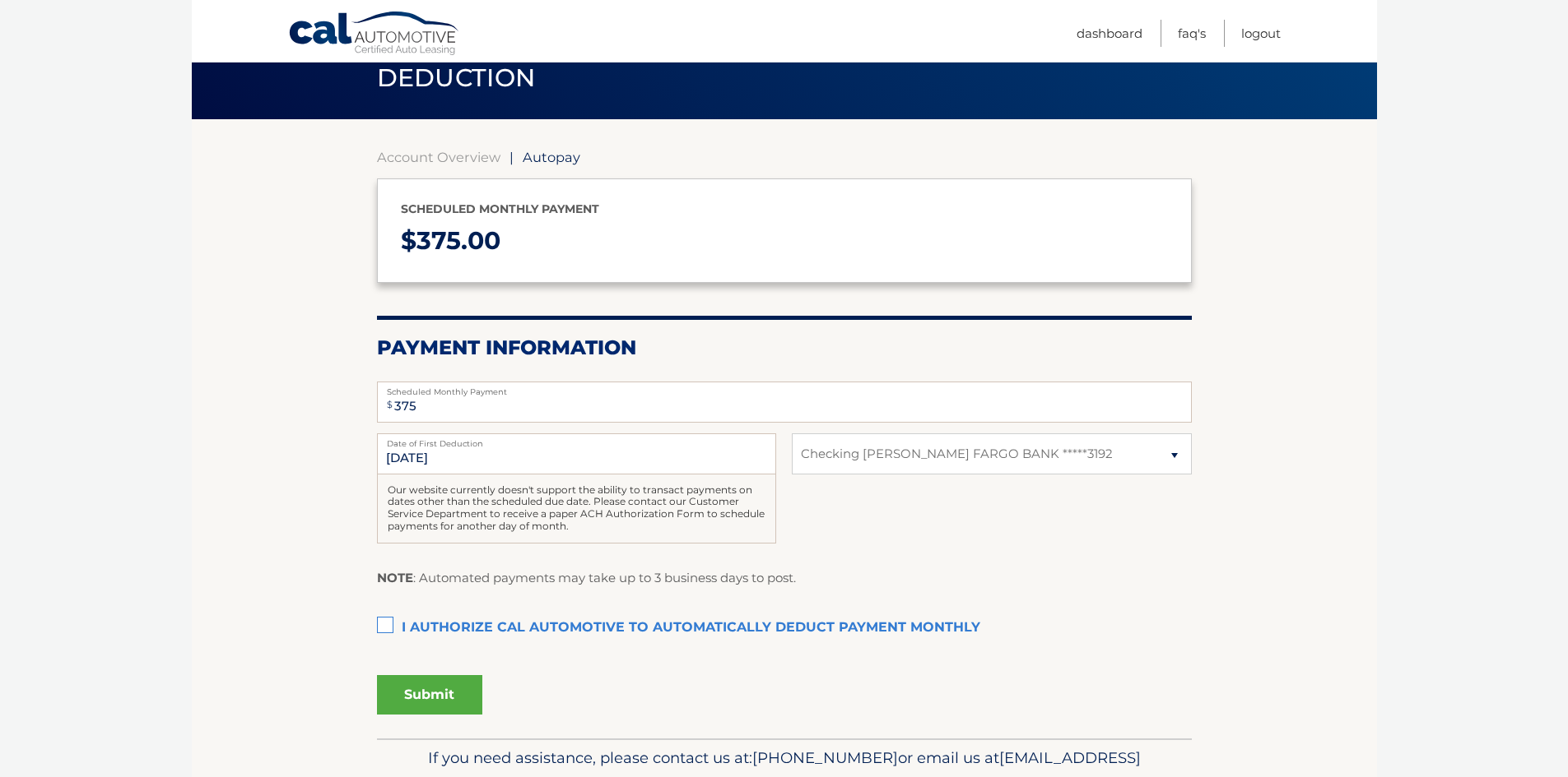
click at [385, 624] on label "I authorize cal automotive to automatically deduct payment monthly This checkbo…" at bounding box center [784, 629] width 815 height 33
click at [0, 0] on input "I authorize cal automotive to automatically deduct payment monthly This checkbo…" at bounding box center [0, 0] width 0 height 0
click at [444, 698] on button "Submit" at bounding box center [429, 694] width 106 height 39
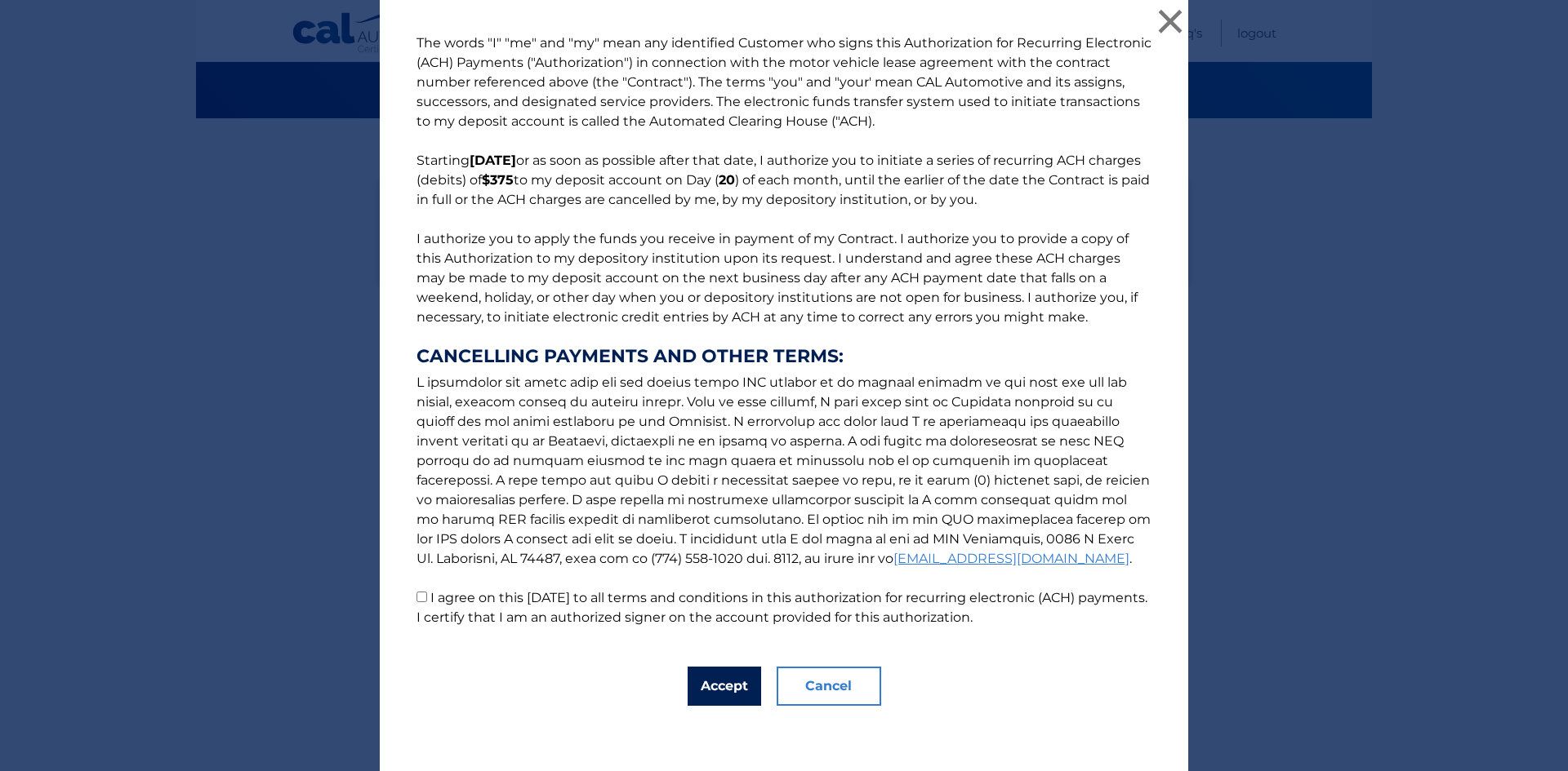
click at [729, 674] on button "Accept" at bounding box center [724, 686] width 74 height 39
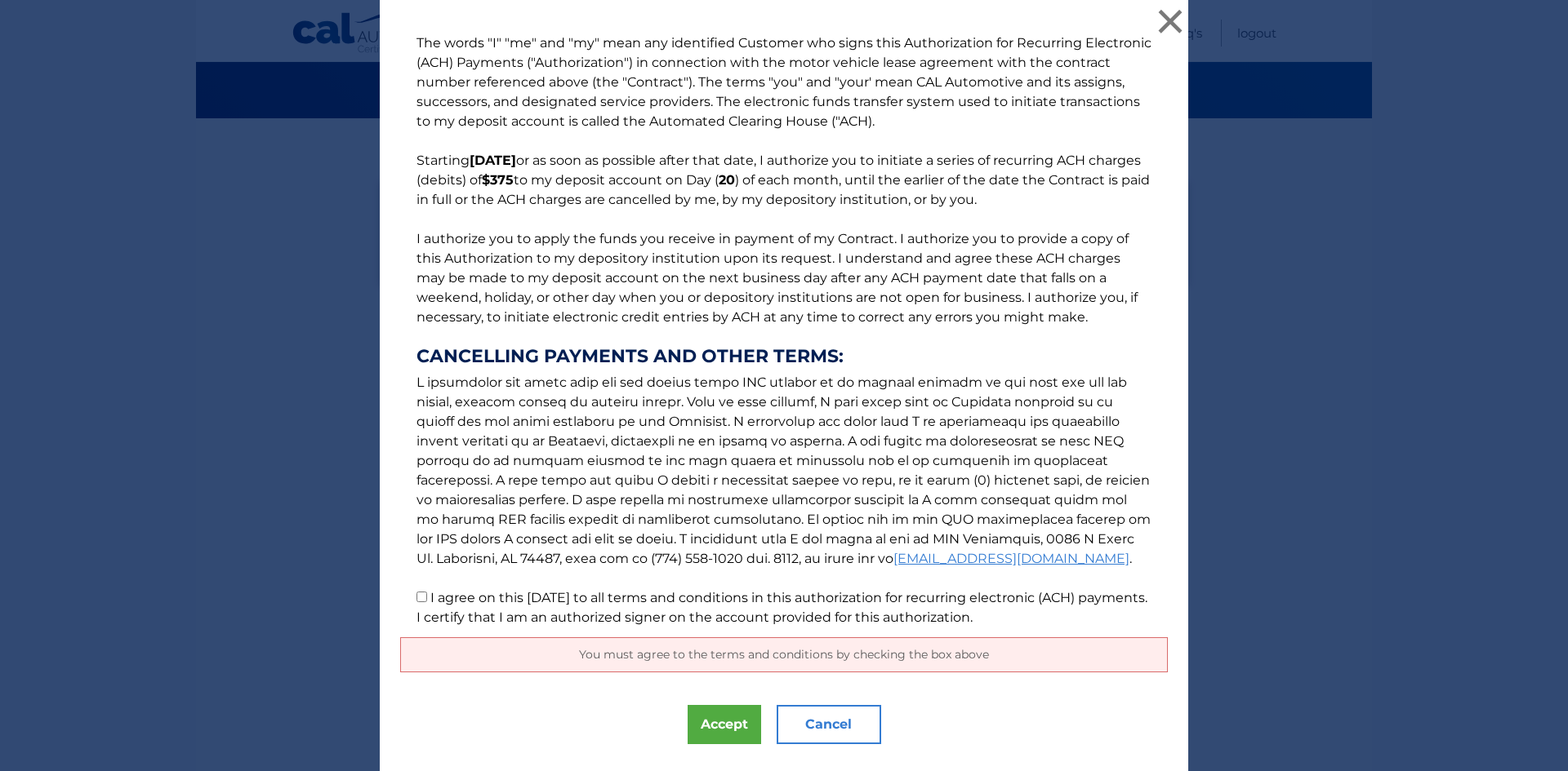
click at [416, 594] on input "I agree on this [DATE] to all terms and conditions in this authorization for re…" at bounding box center [422, 597] width 10 height 10
checkbox input "true"
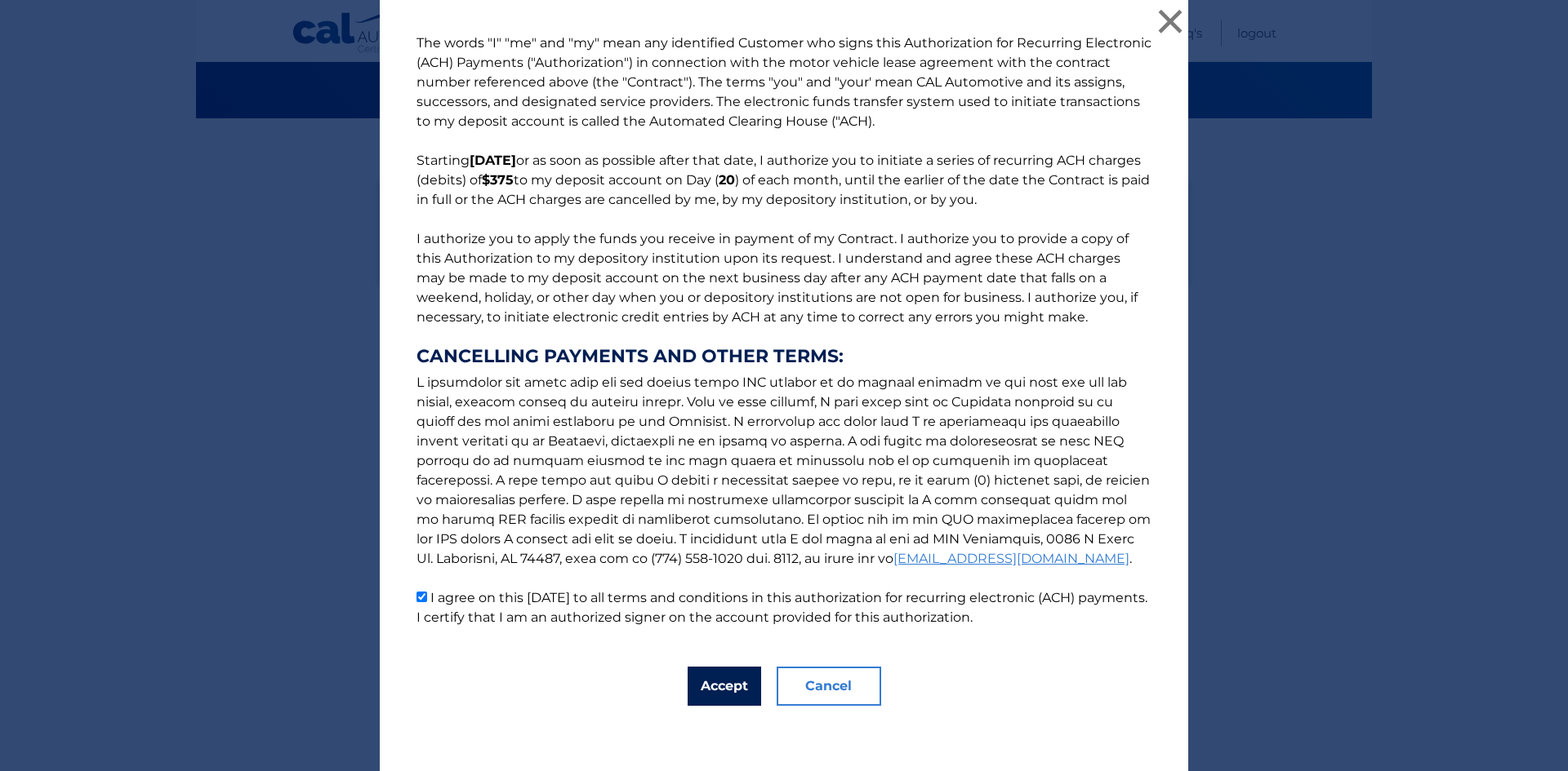
click at [733, 683] on button "Accept" at bounding box center [724, 686] width 74 height 39
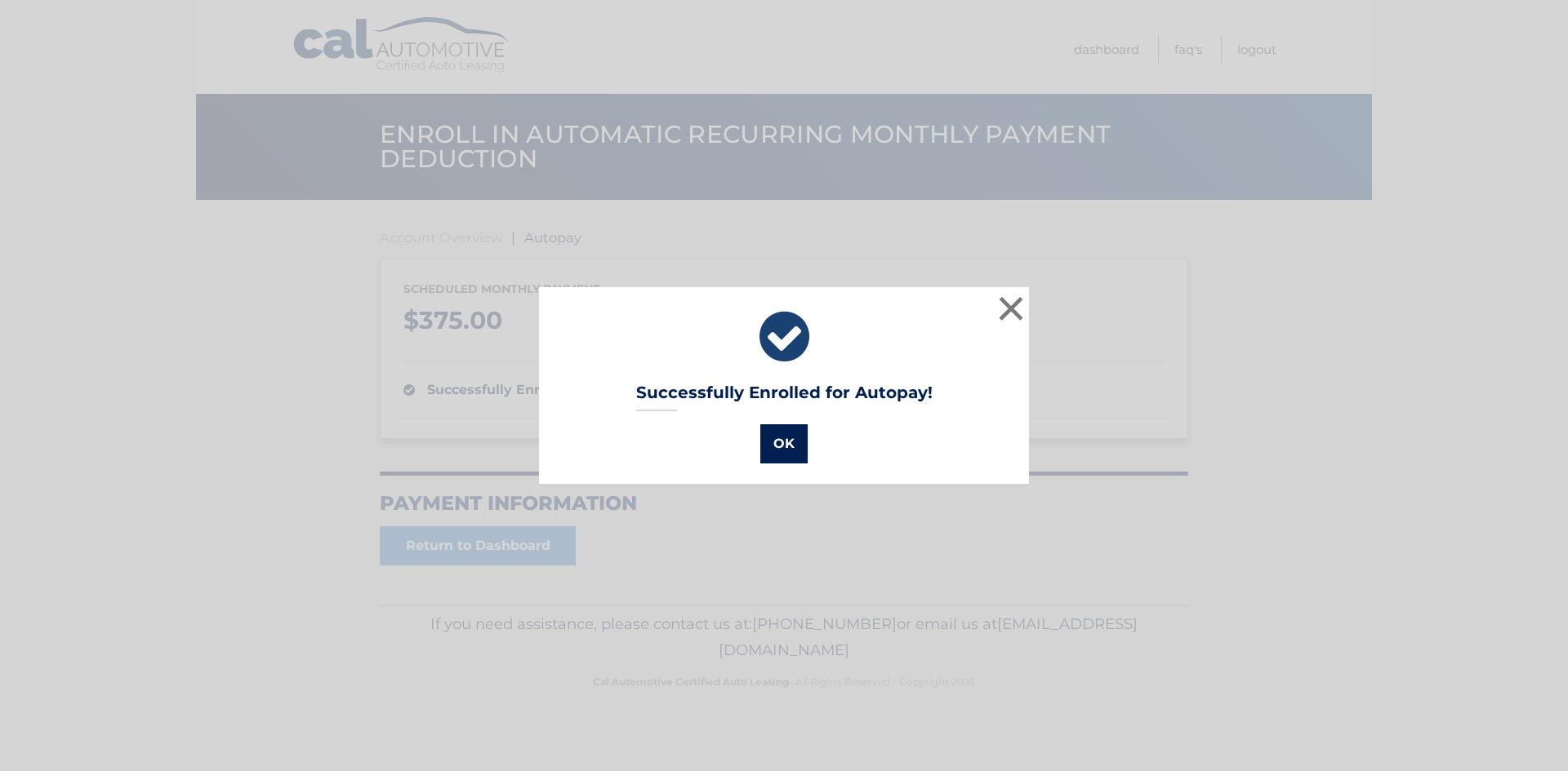
click at [771, 438] on button "OK" at bounding box center [784, 444] width 48 height 39
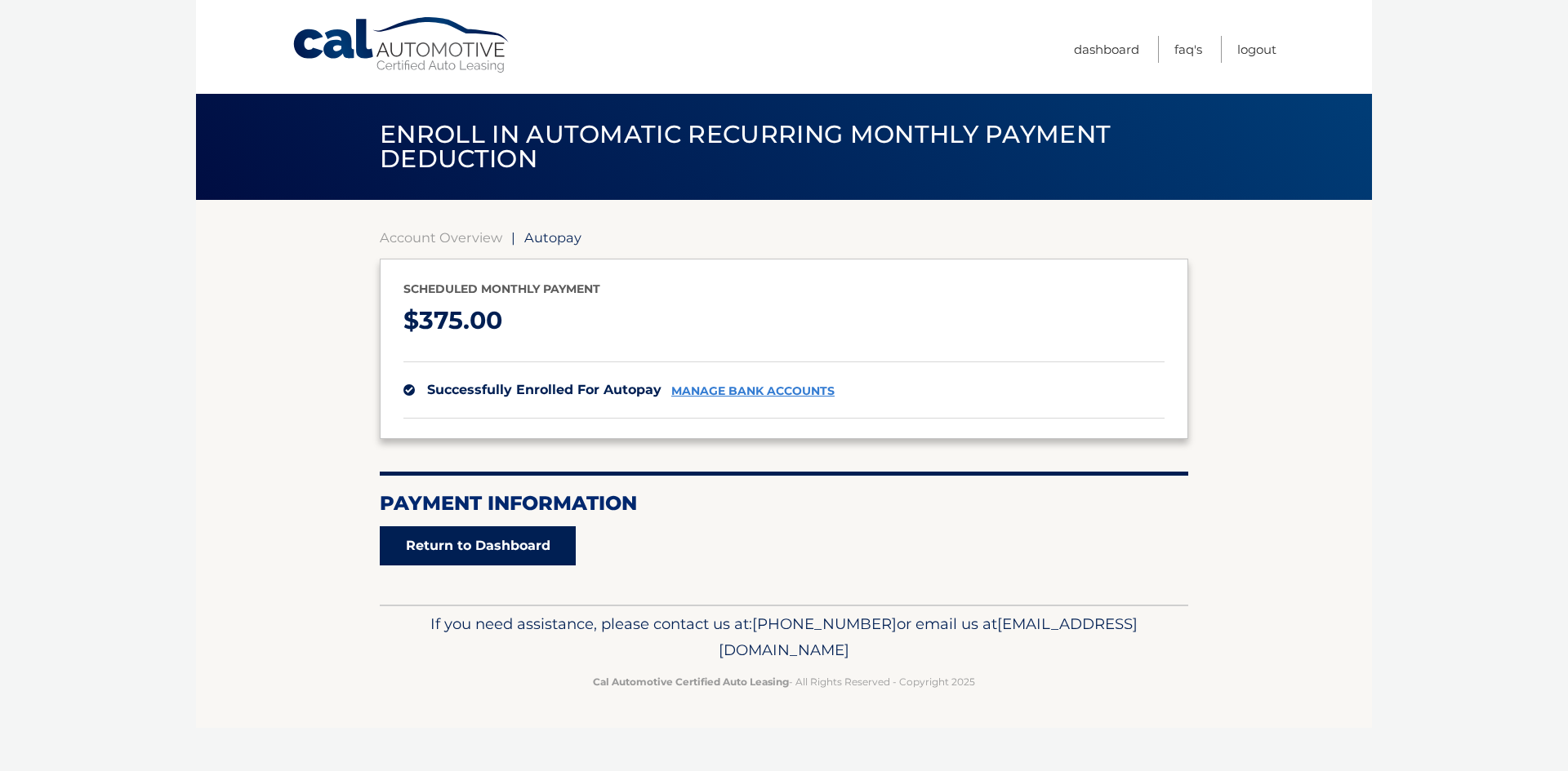
click at [492, 547] on link "Return to Dashboard" at bounding box center [478, 545] width 196 height 39
